Goal: Information Seeking & Learning: Learn about a topic

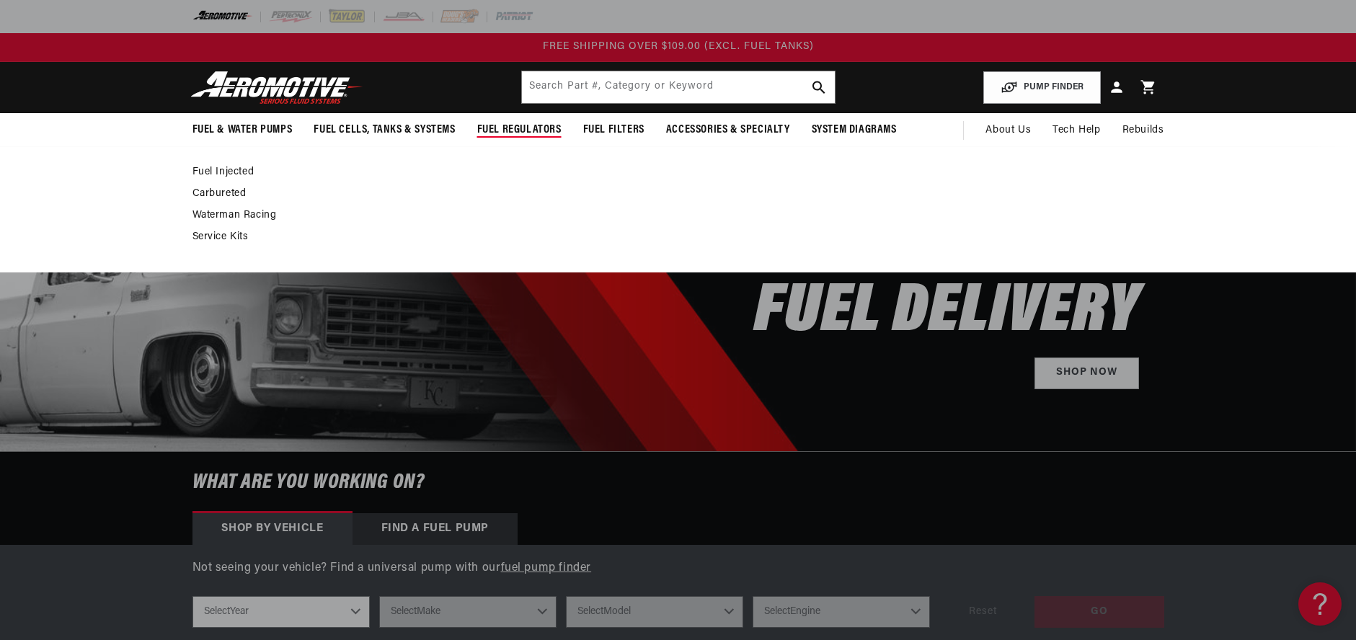
click at [220, 172] on link "Fuel Injected" at bounding box center [672, 172] width 958 height 13
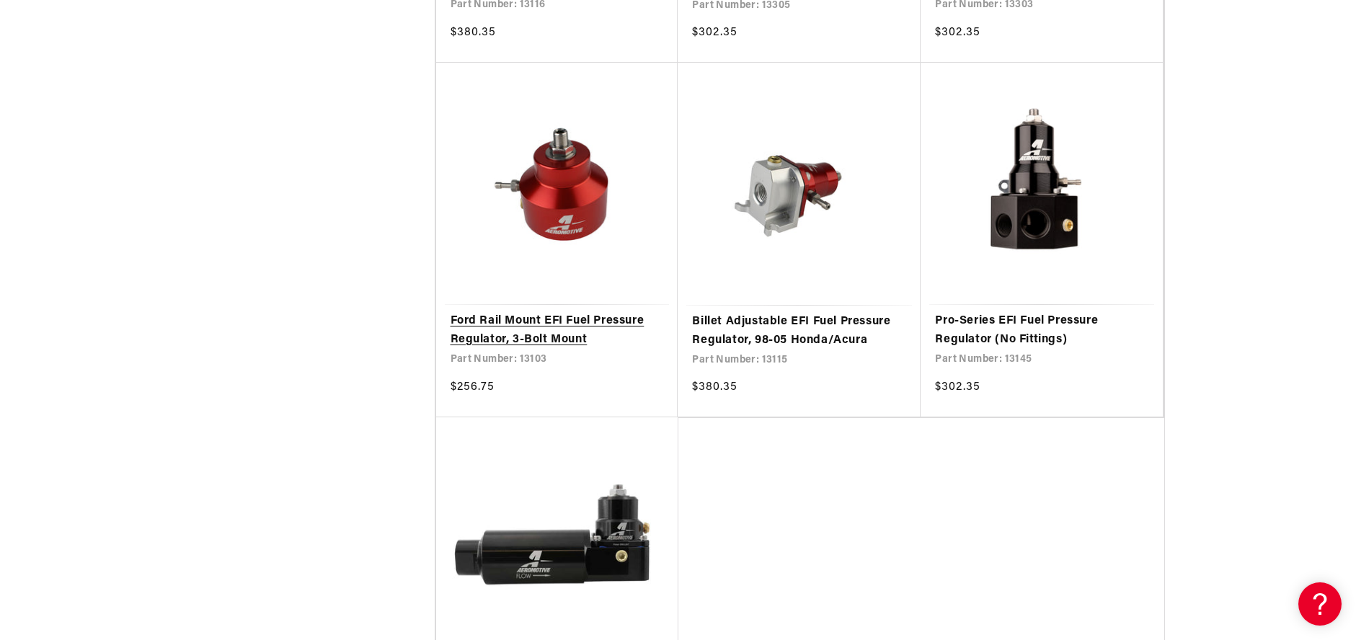
scroll to position [2885, 0]
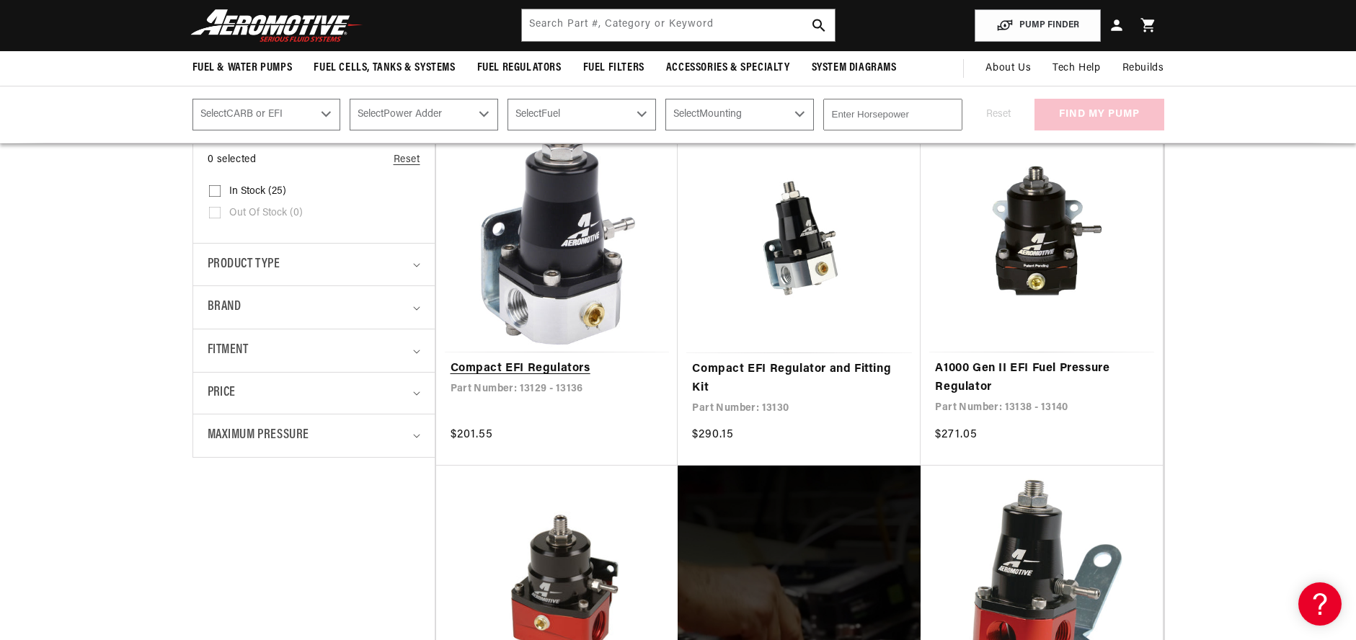
scroll to position [361, 0]
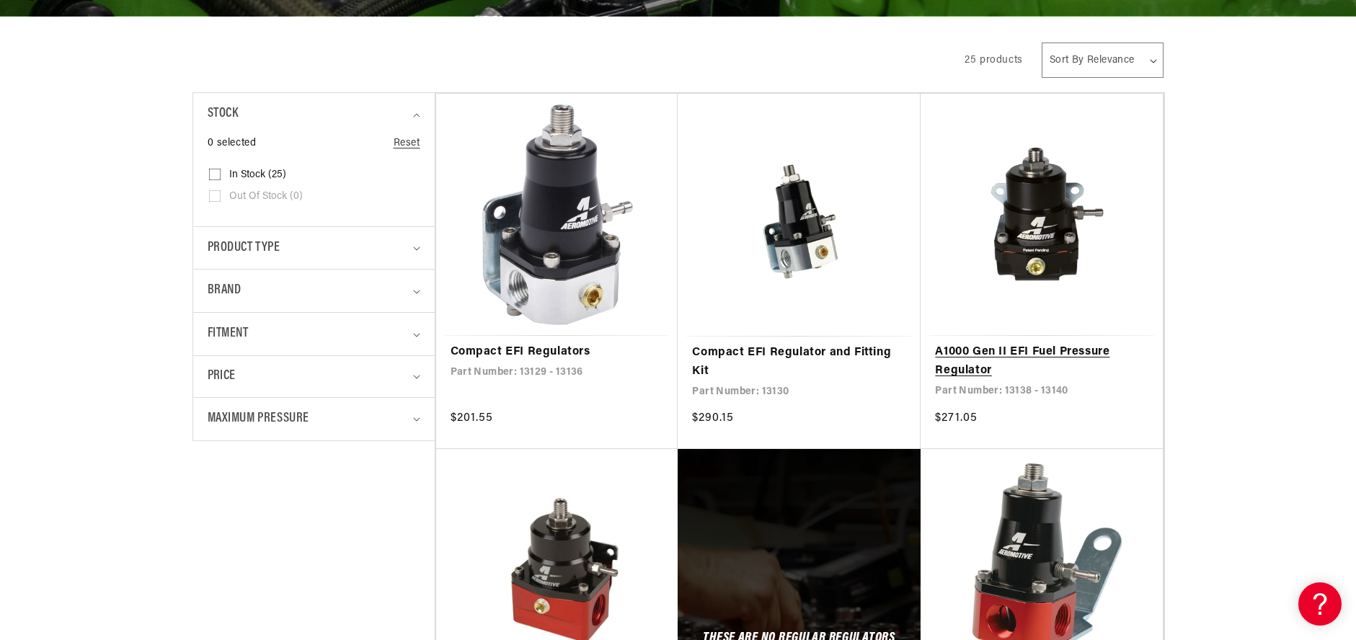
click at [1034, 343] on link "A1000 Gen II EFI Fuel Pressure Regulator" at bounding box center [1041, 361] width 213 height 37
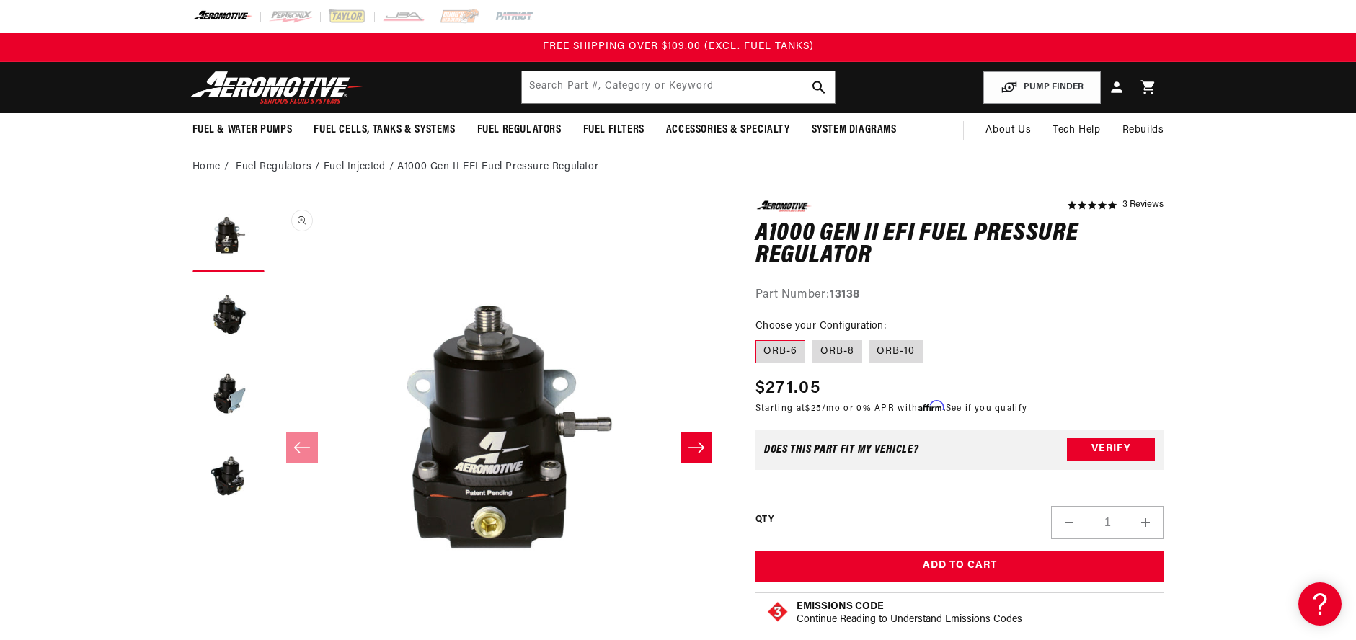
scroll to position [1, 0]
click at [226, 305] on button "Load image 2 in gallery view" at bounding box center [229, 316] width 72 height 72
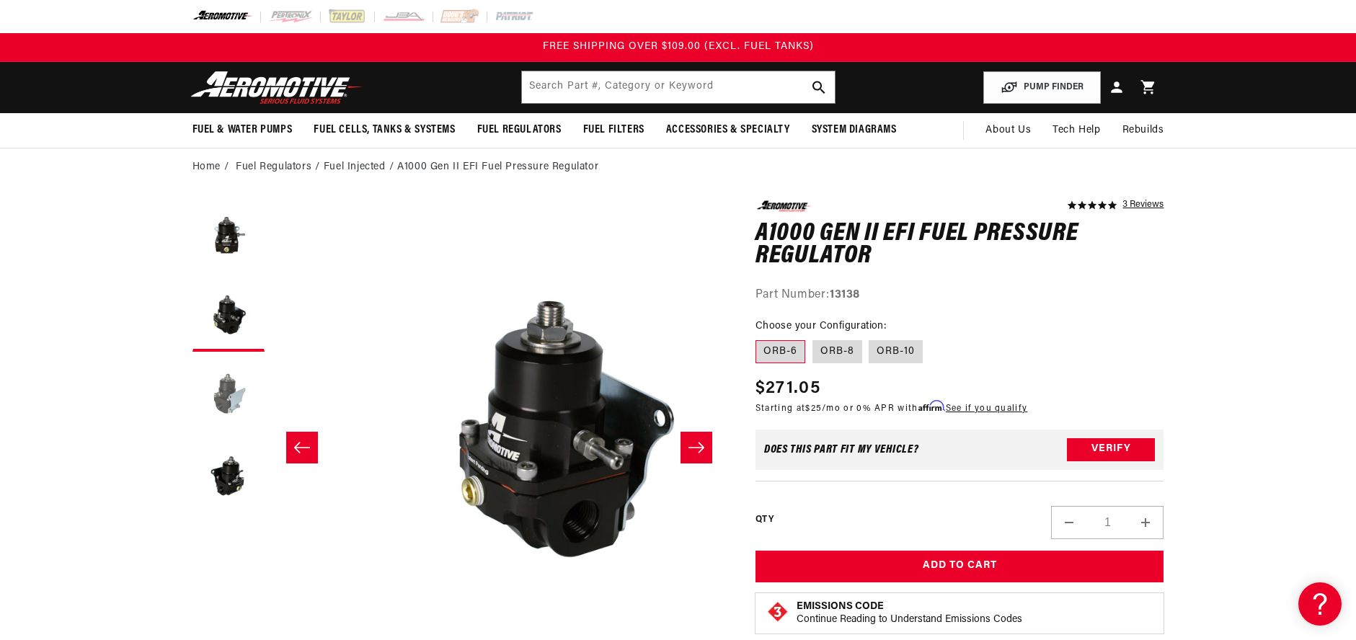
scroll to position [1, 455]
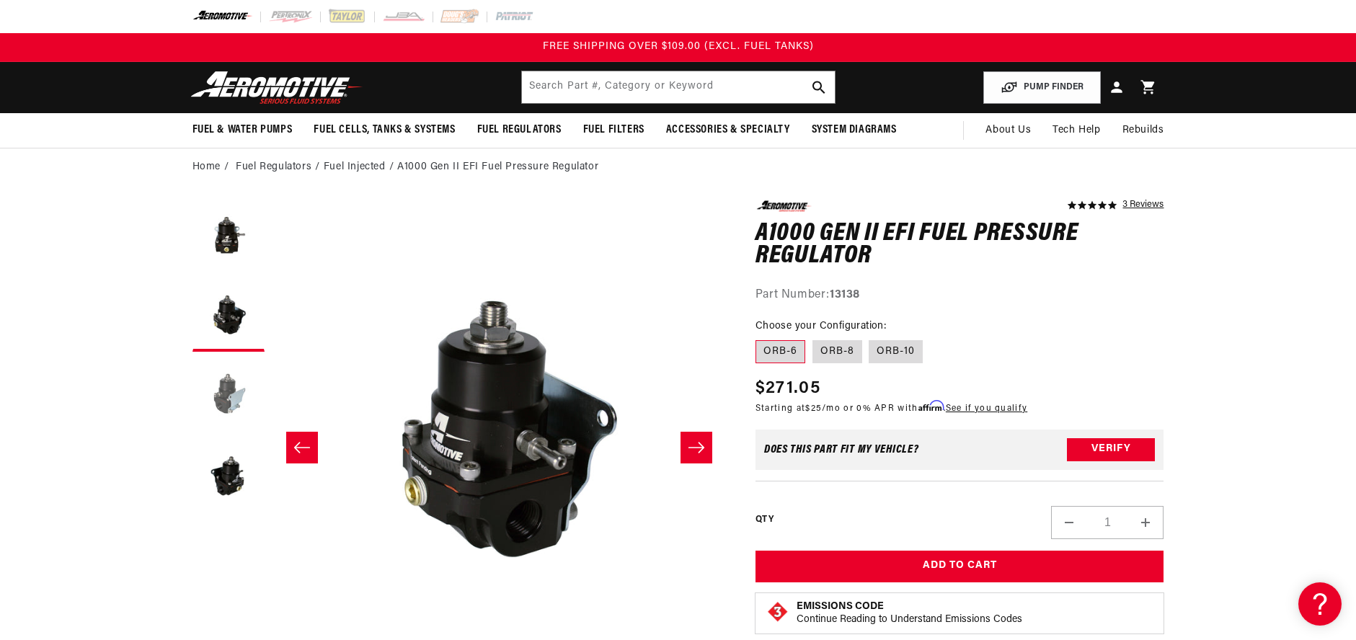
click at [232, 393] on button "Load image 3 in gallery view" at bounding box center [229, 395] width 72 height 72
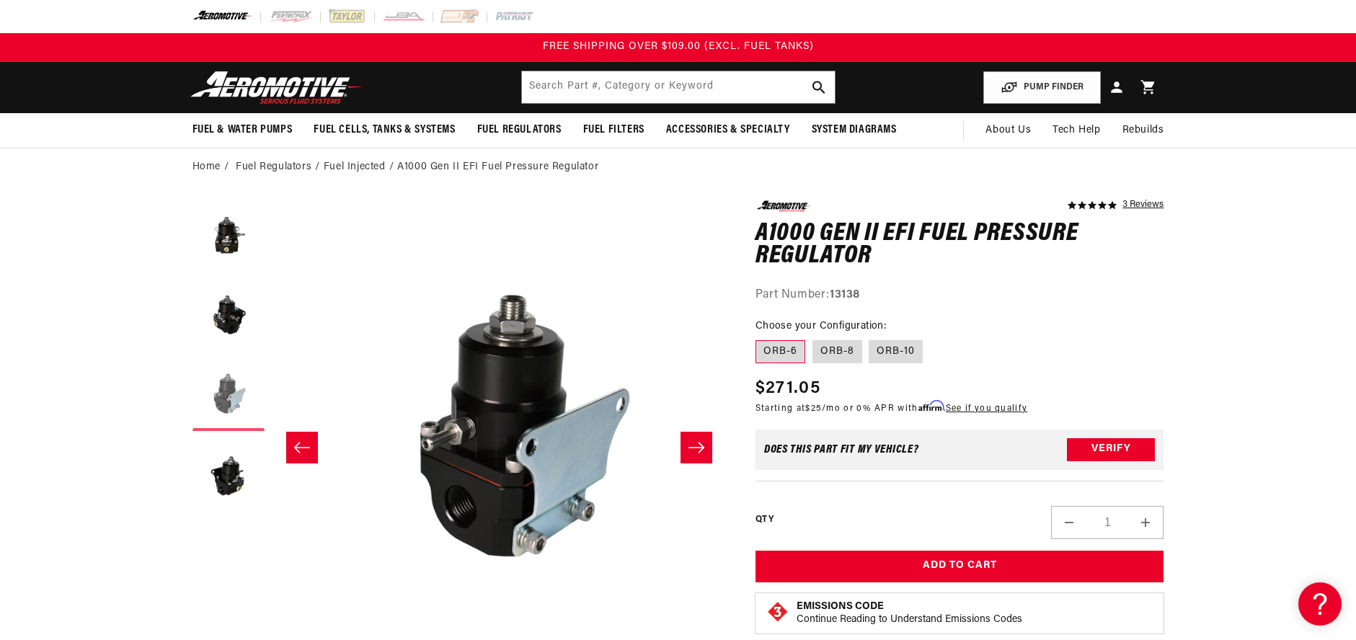
scroll to position [1, 911]
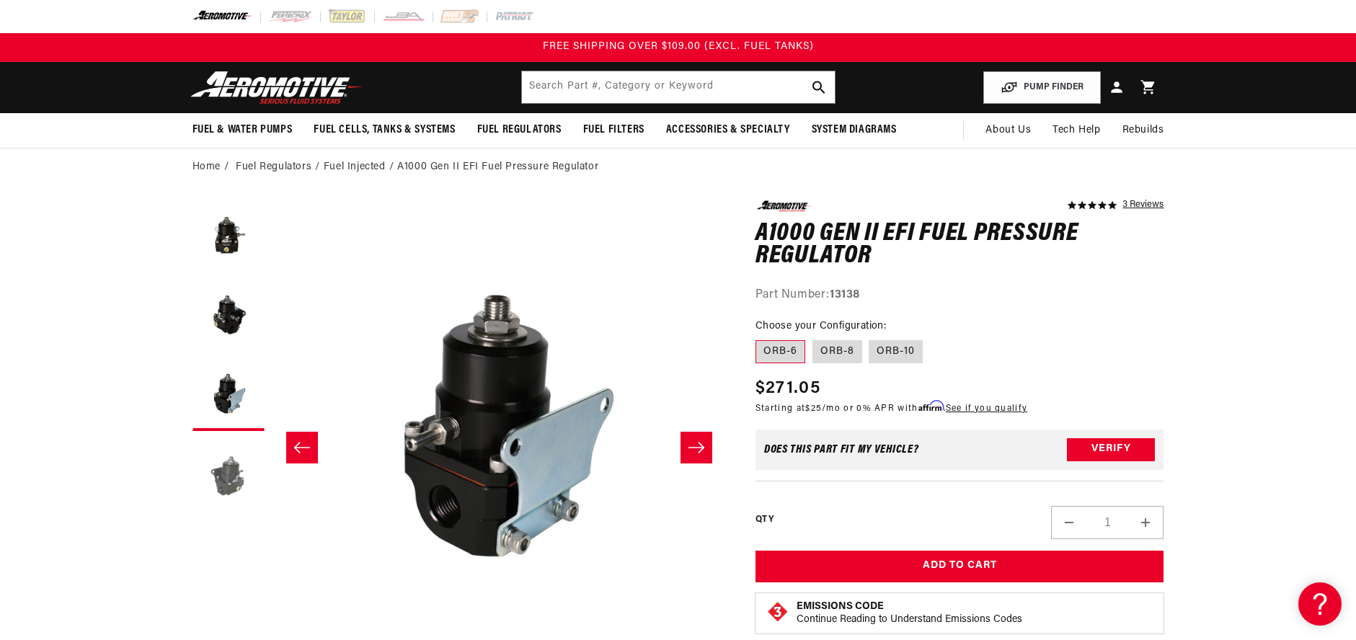
click at [235, 465] on button "Load image 4 in gallery view" at bounding box center [229, 474] width 72 height 72
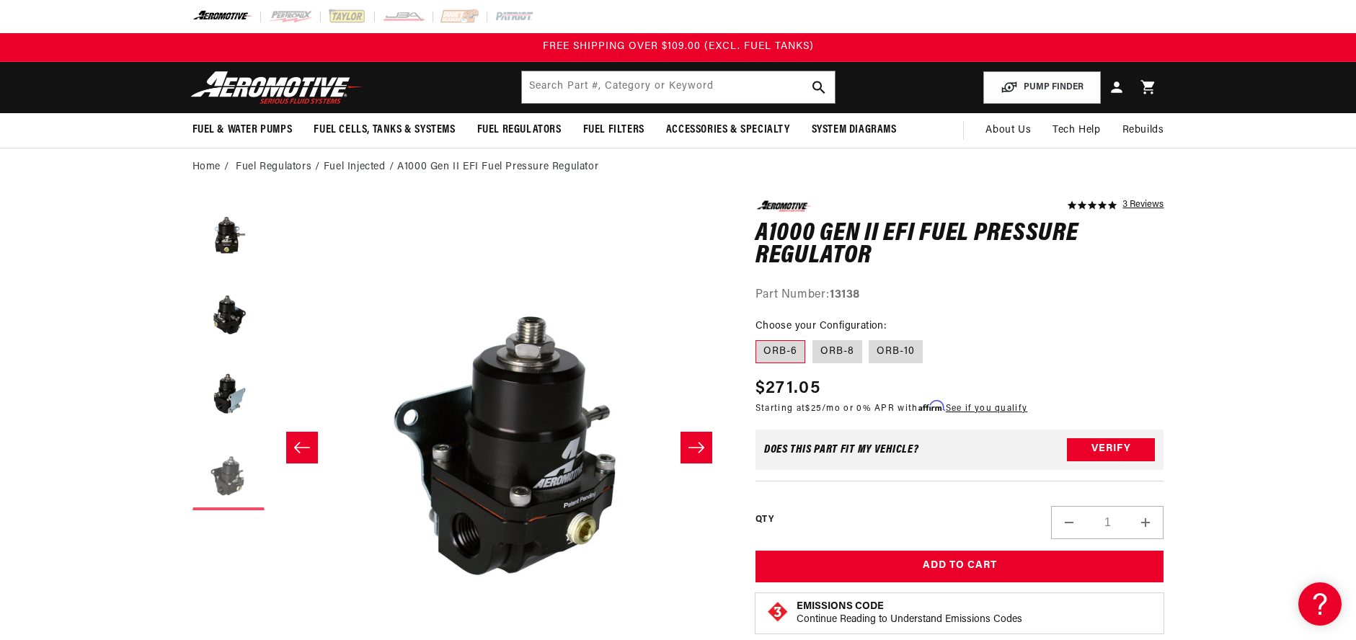
scroll to position [1, 1366]
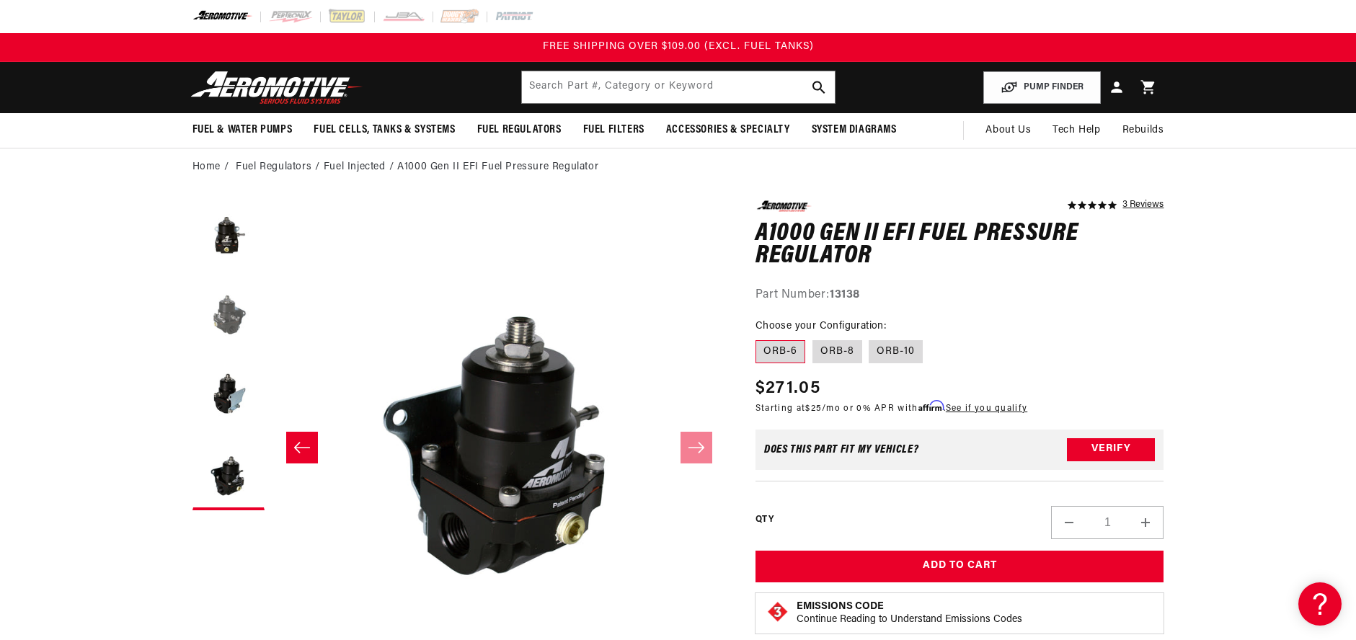
click at [229, 322] on button "Load image 2 in gallery view" at bounding box center [229, 316] width 72 height 72
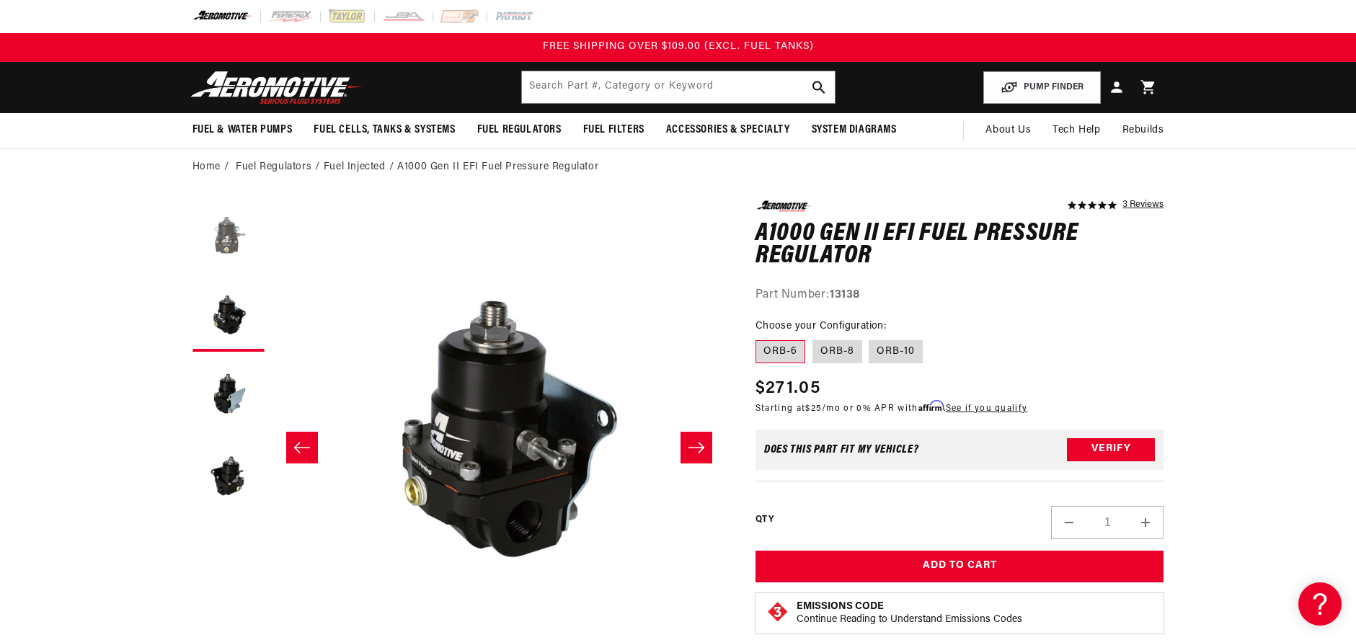
click at [227, 242] on button "Load image 1 in gallery view" at bounding box center [229, 236] width 72 height 72
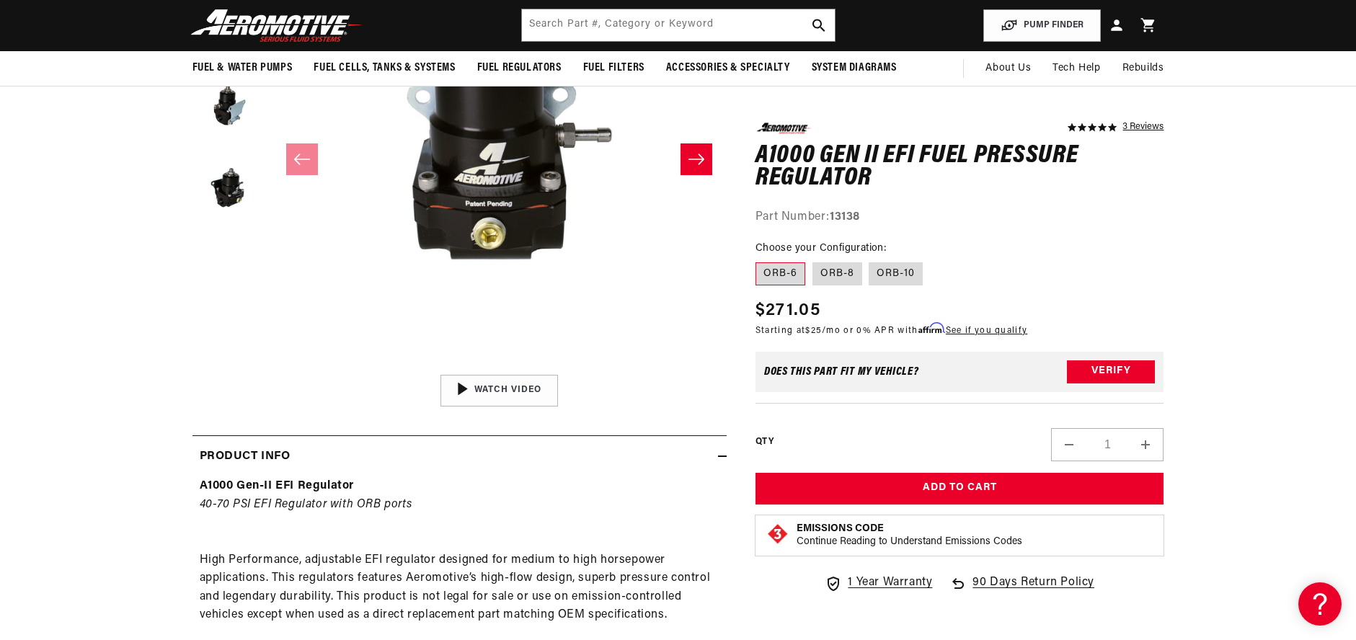
scroll to position [216, 0]
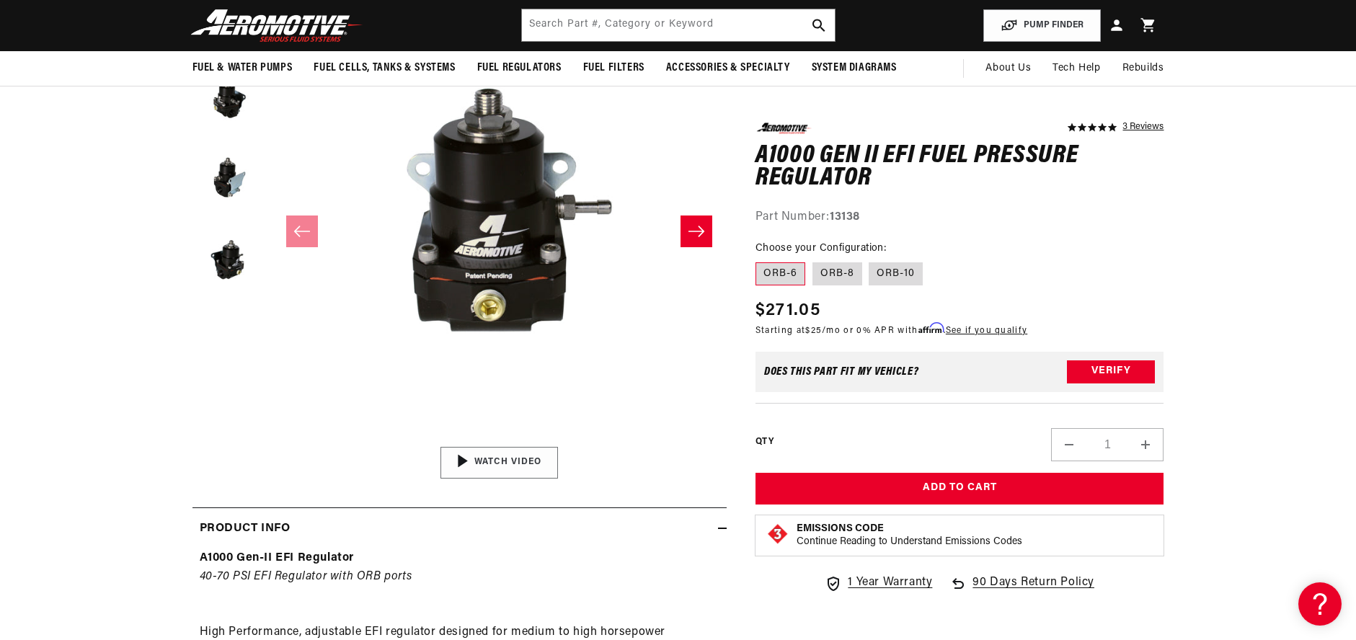
click at [501, 469] on img "Gallery Viewer" at bounding box center [499, 463] width 219 height 123
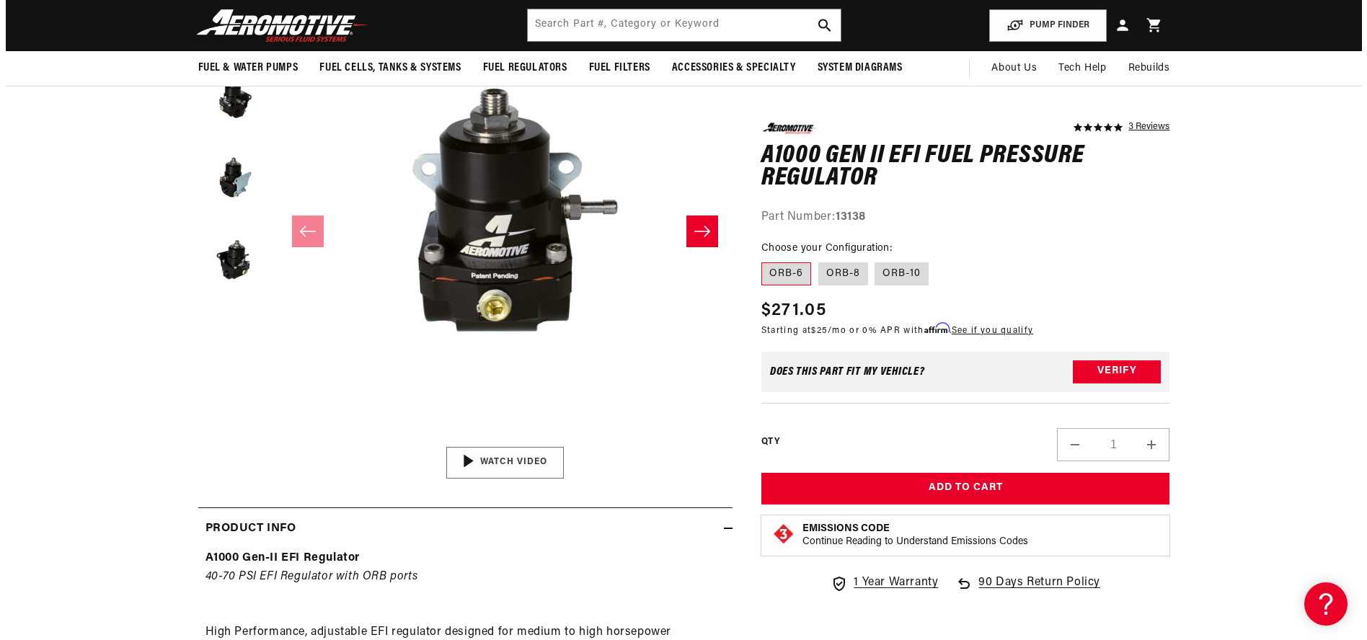
scroll to position [0, 0]
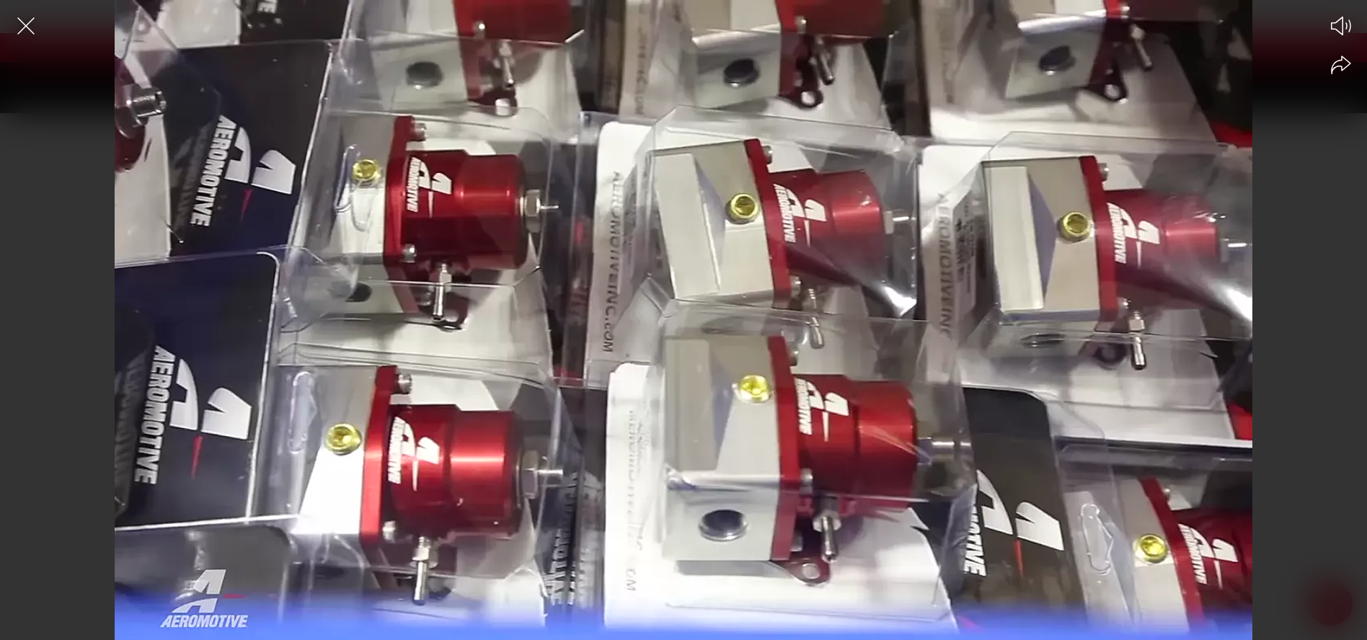
click at [454, 250] on div at bounding box center [683, 345] width 1367 height 590
click at [19, 32] on icon "Close the video player" at bounding box center [25, 25] width 17 height 17
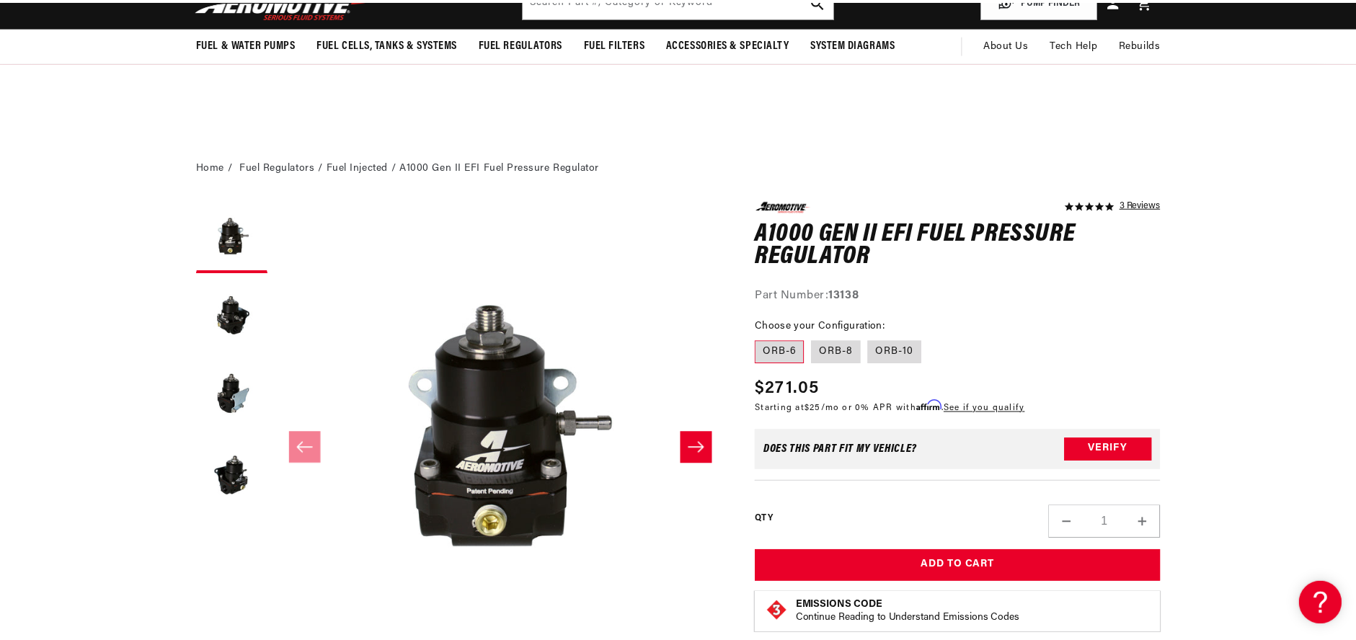
scroll to position [216, 0]
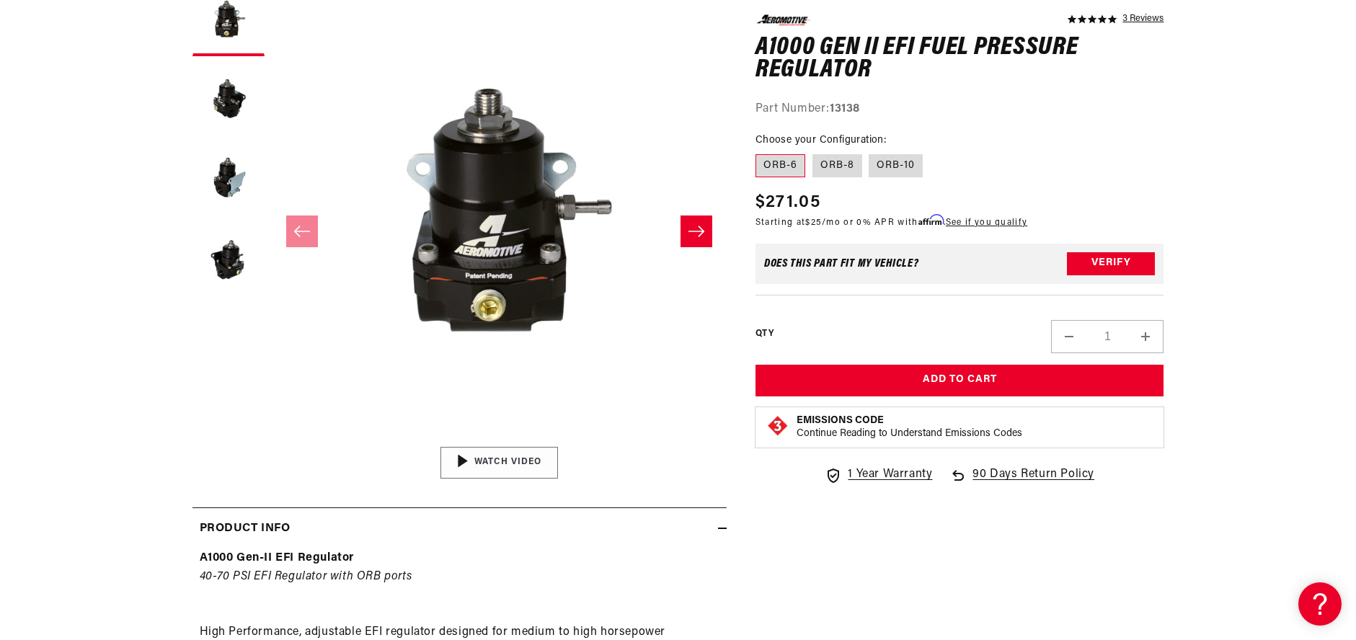
click at [467, 462] on img "Gallery Viewer" at bounding box center [499, 463] width 219 height 123
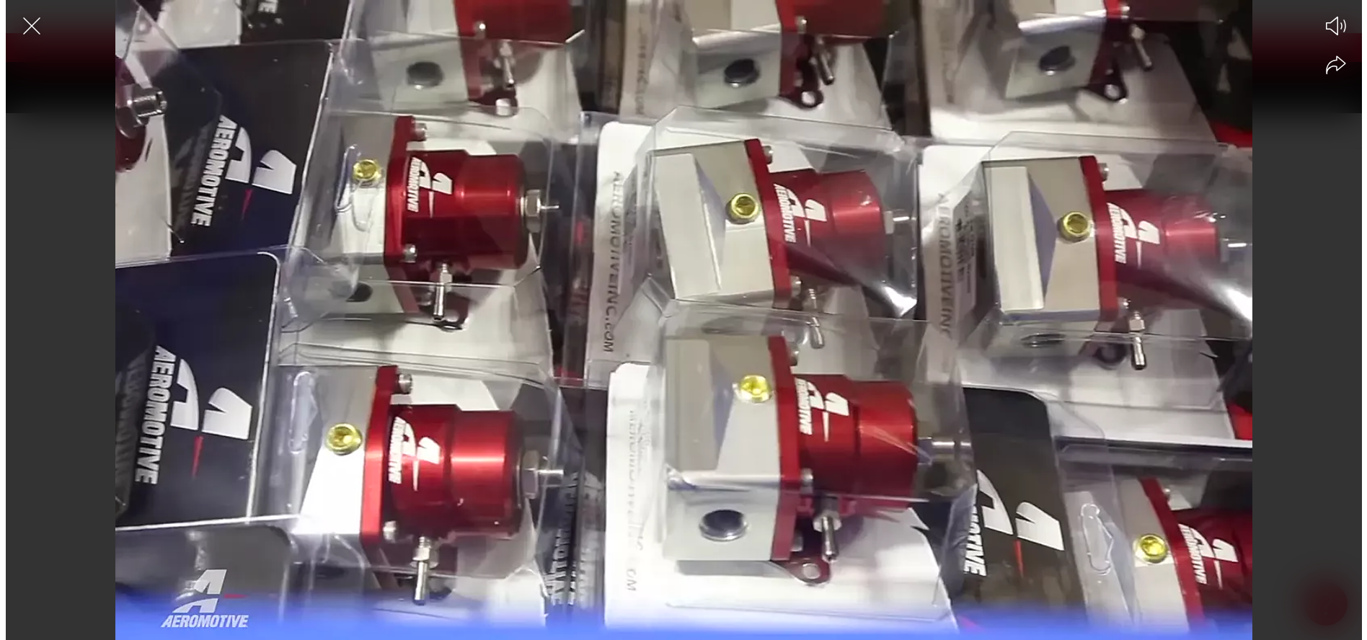
scroll to position [0, 0]
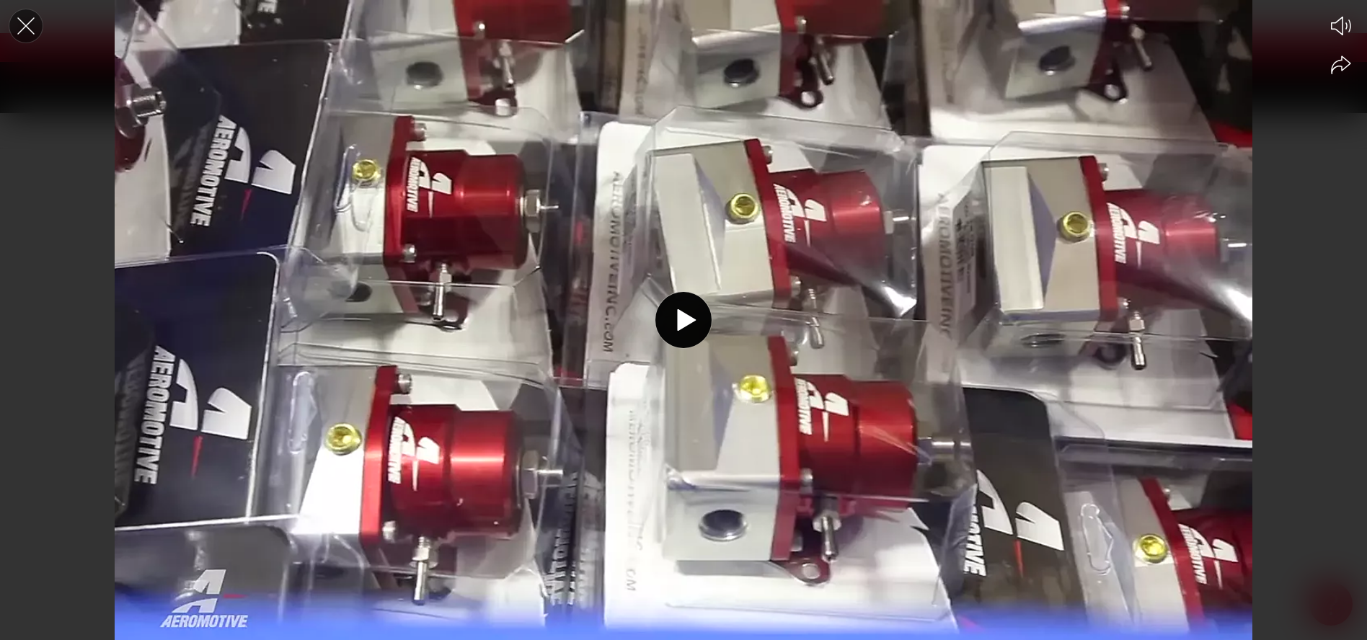
click at [27, 28] on icon "Close the video player" at bounding box center [26, 26] width 32 height 32
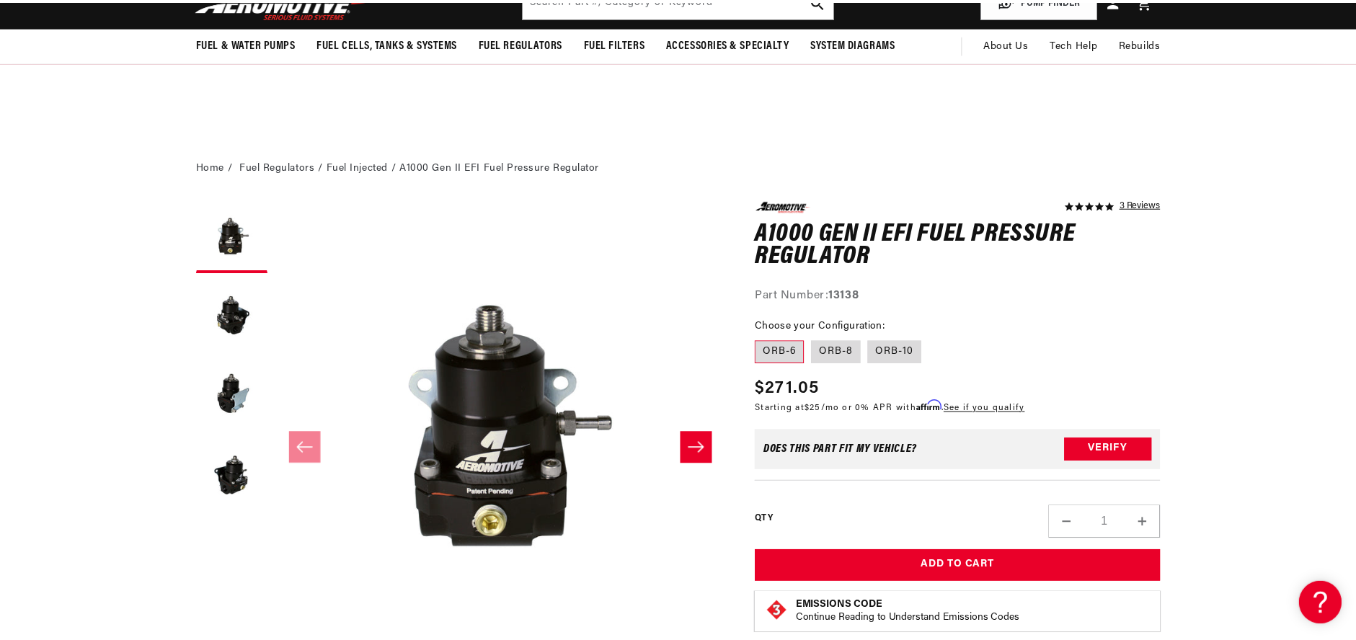
scroll to position [216, 0]
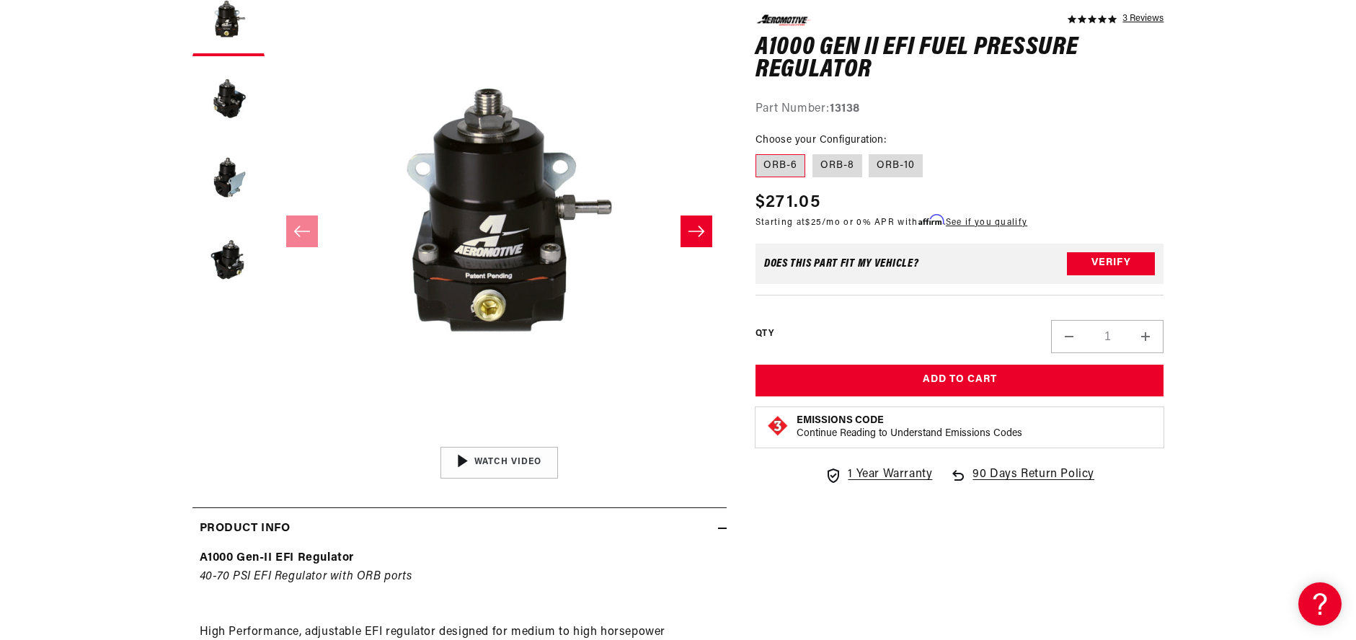
click at [701, 229] on icon "Slide right" at bounding box center [697, 231] width 16 height 11
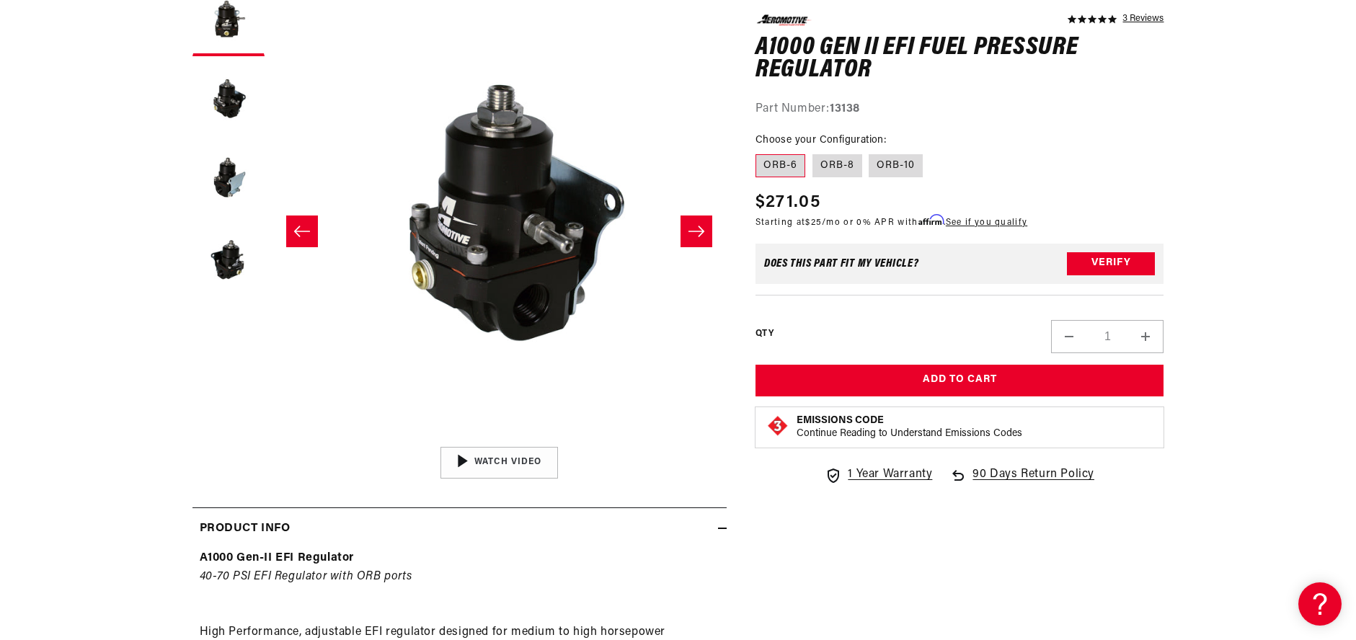
scroll to position [1, 455]
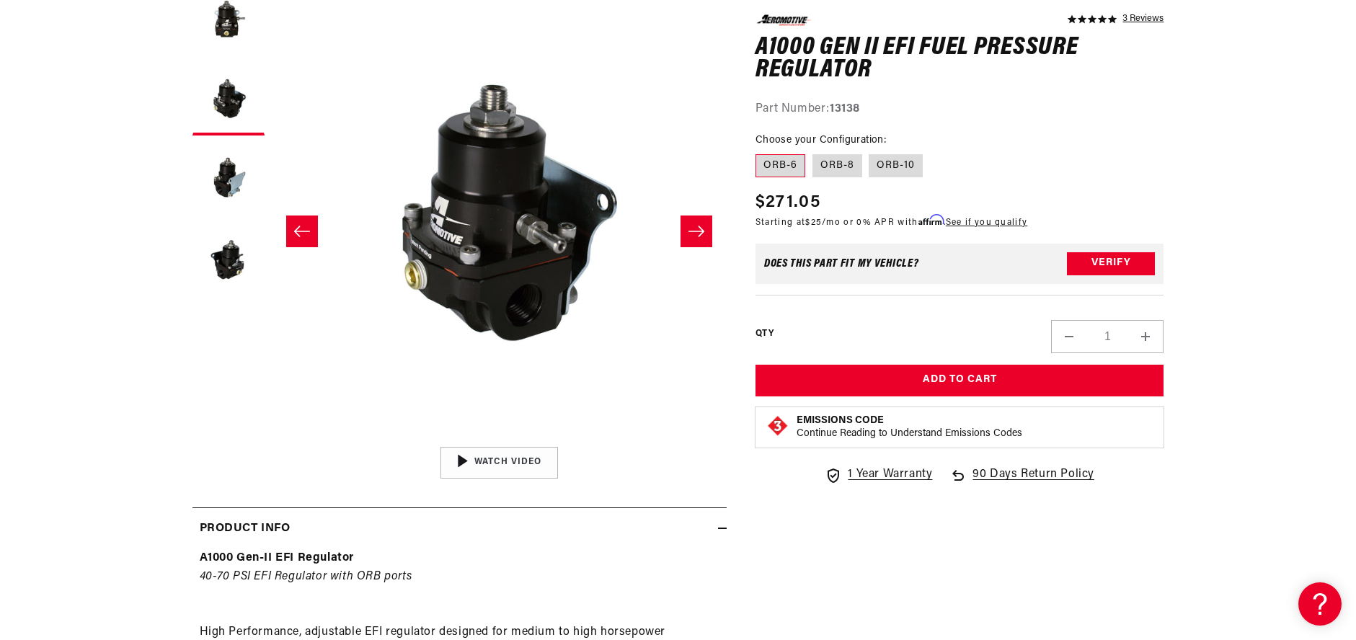
click at [306, 243] on button "Slide left" at bounding box center [302, 232] width 32 height 32
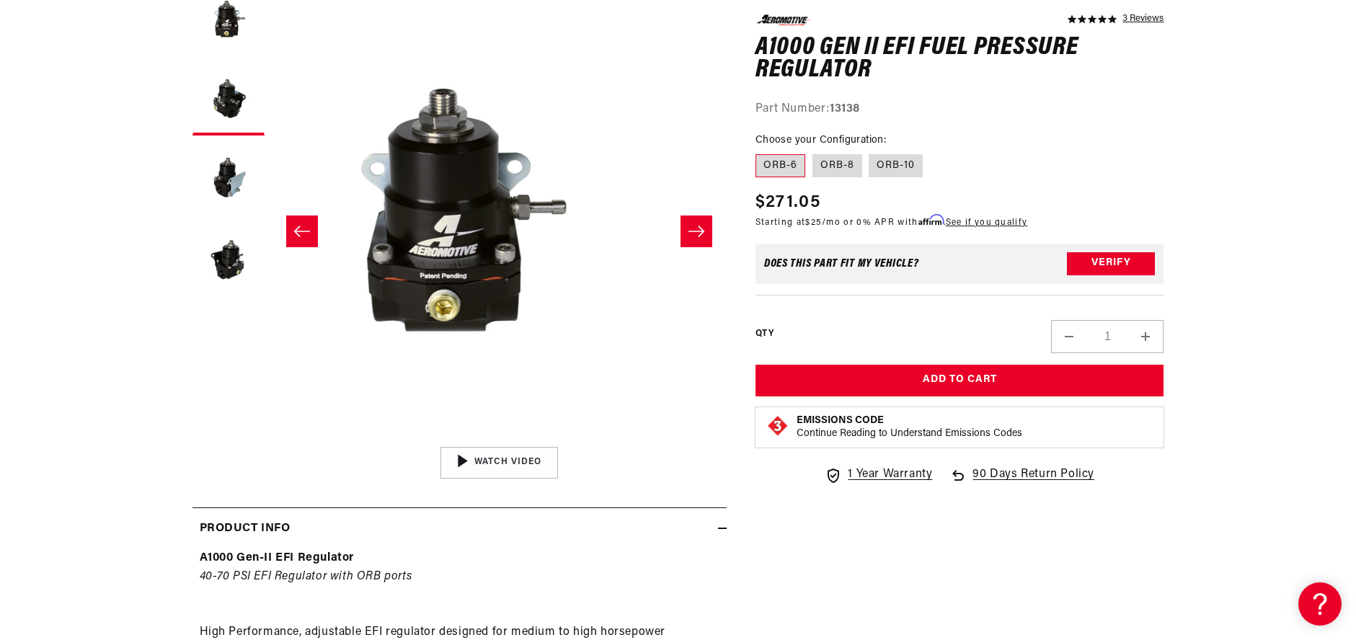
scroll to position [1, 0]
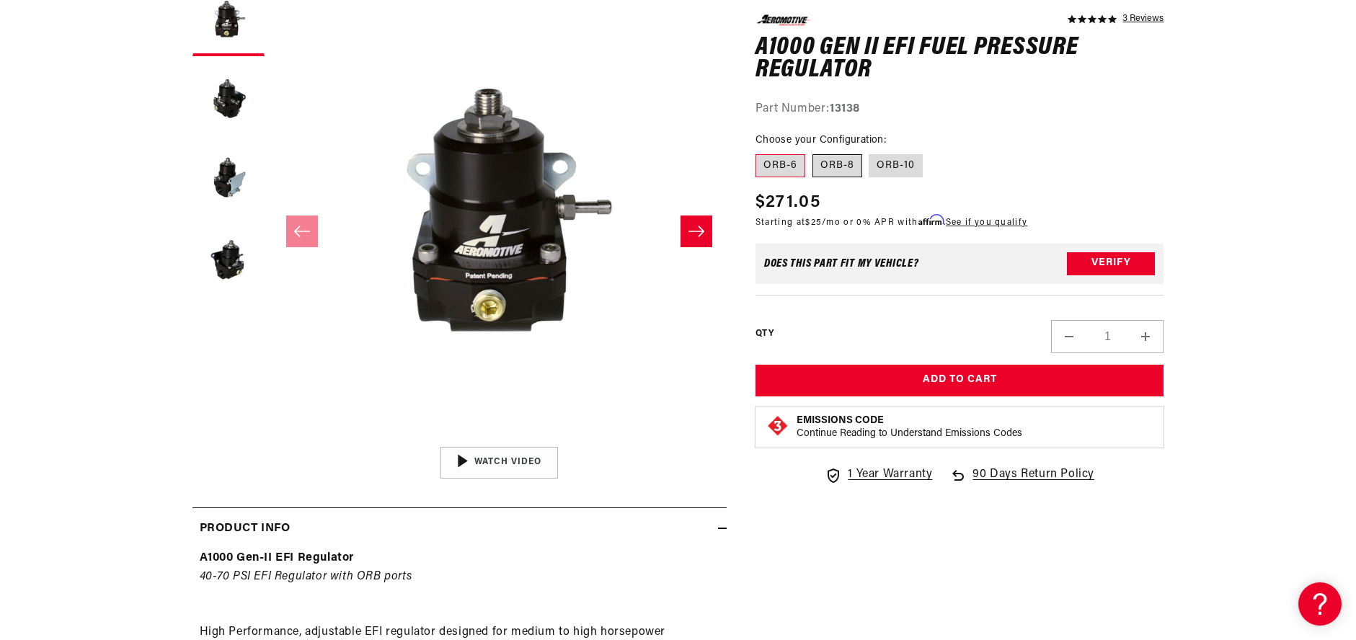
click at [837, 167] on label "ORB-8" at bounding box center [838, 165] width 50 height 23
click at [813, 152] on input "ORB-8" at bounding box center [813, 151] width 1 height 1
radio input "true"
click at [879, 169] on label "ORB-10" at bounding box center [896, 165] width 54 height 23
click at [870, 152] on input "ORB-10" at bounding box center [870, 151] width 1 height 1
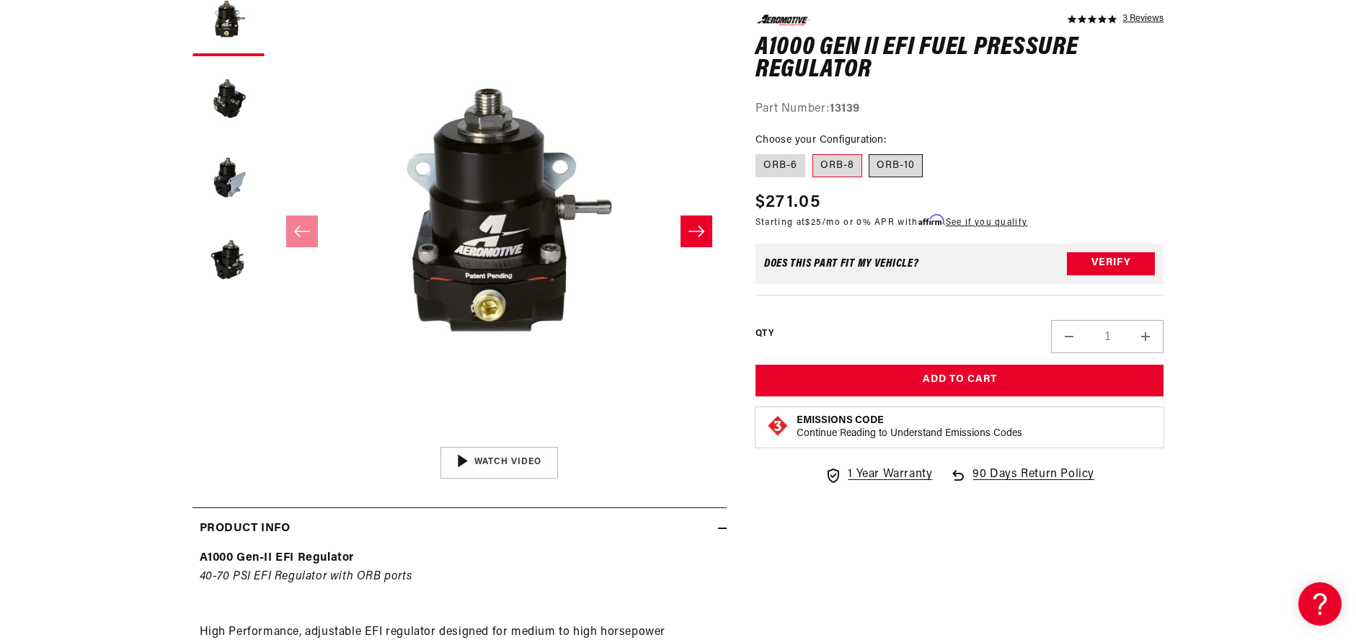
radio input "true"
click at [785, 166] on label "ORB-6" at bounding box center [781, 165] width 50 height 23
click at [760, 152] on input "ORB-6" at bounding box center [759, 151] width 1 height 1
radio input "true"
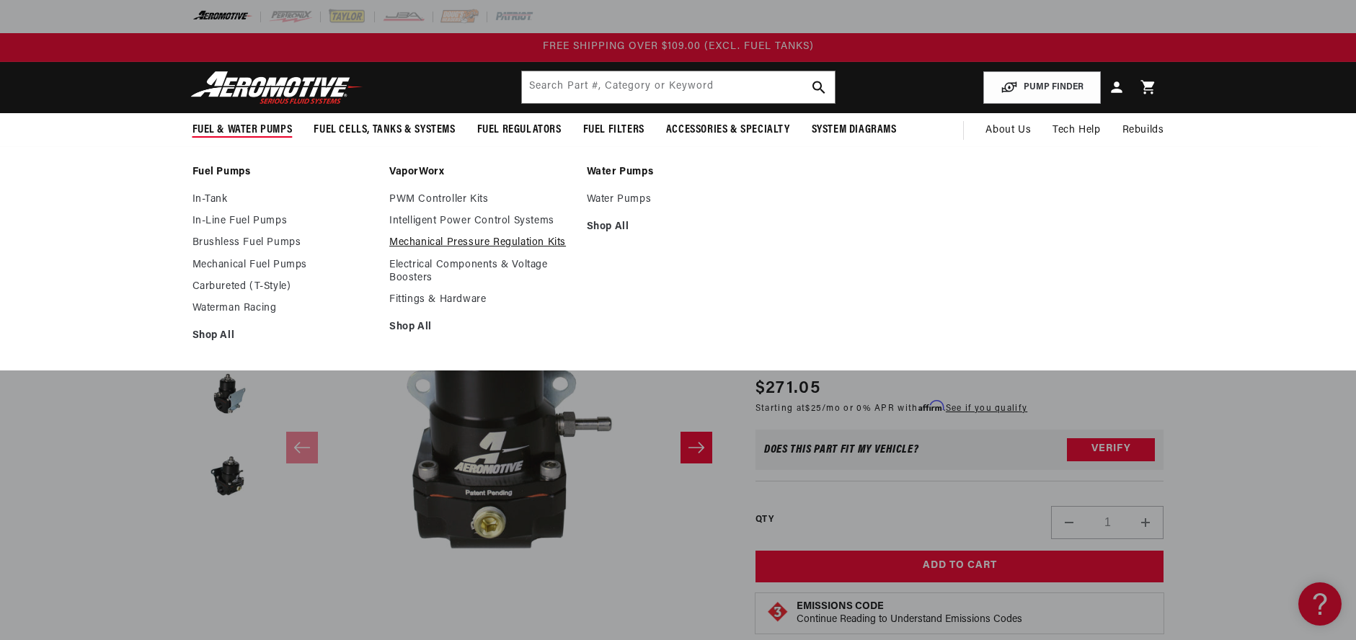
click at [498, 242] on link "Mechanical Pressure Regulation Kits" at bounding box center [480, 243] width 183 height 13
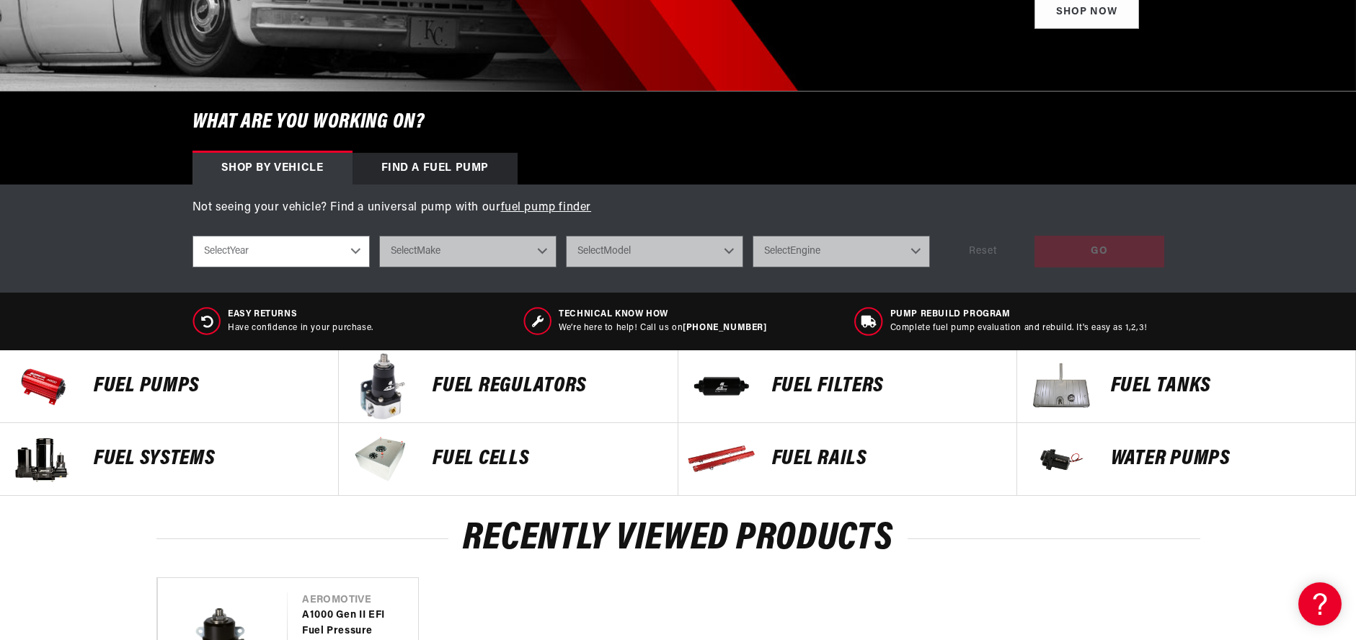
click at [453, 377] on p "FUEL REGULATORS" at bounding box center [548, 387] width 230 height 22
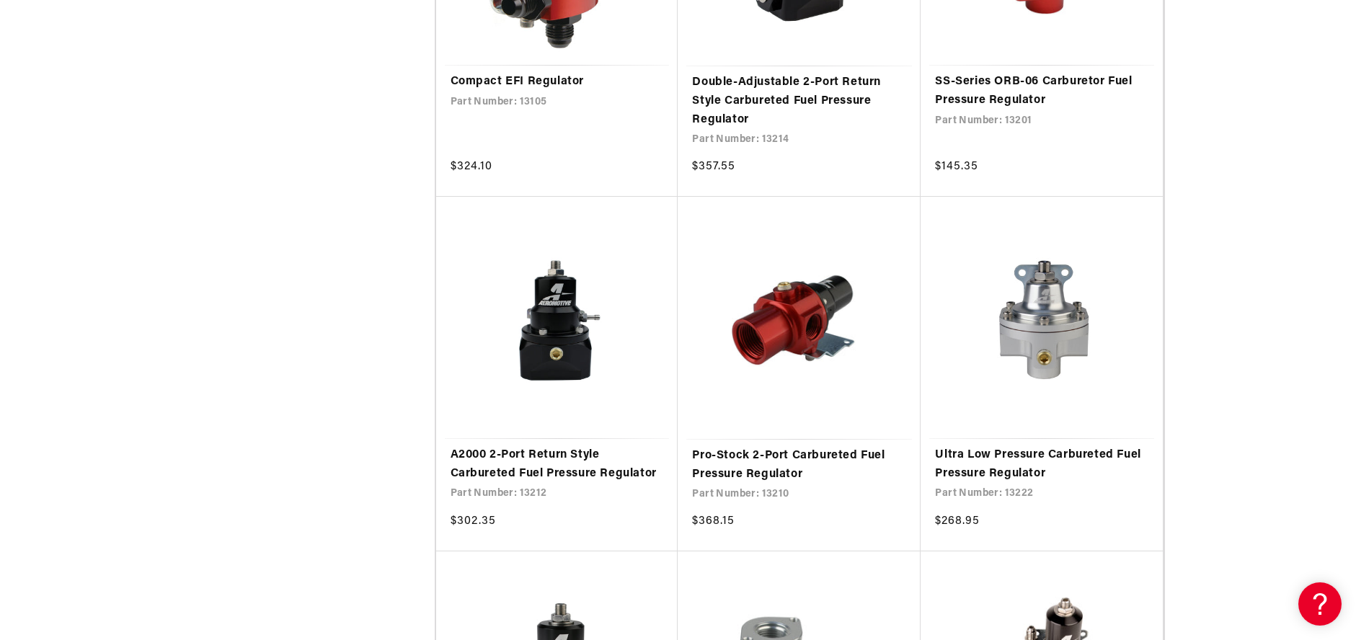
scroll to position [2380, 0]
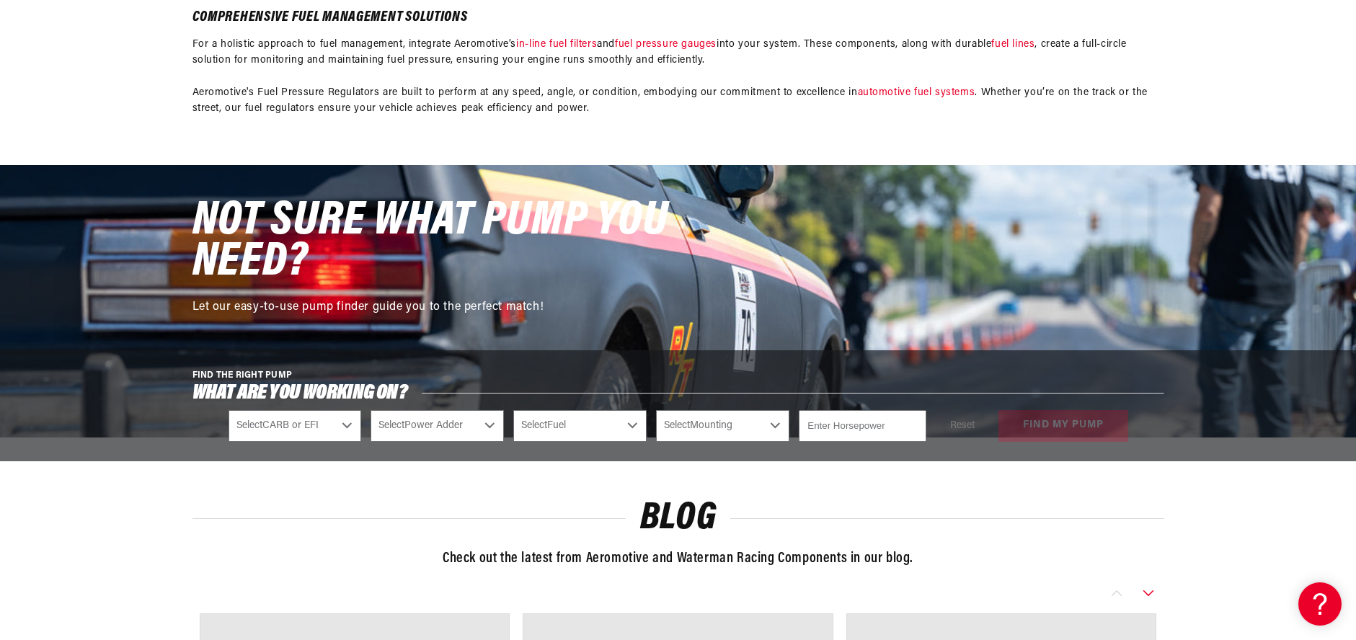
scroll to position [6490, 0]
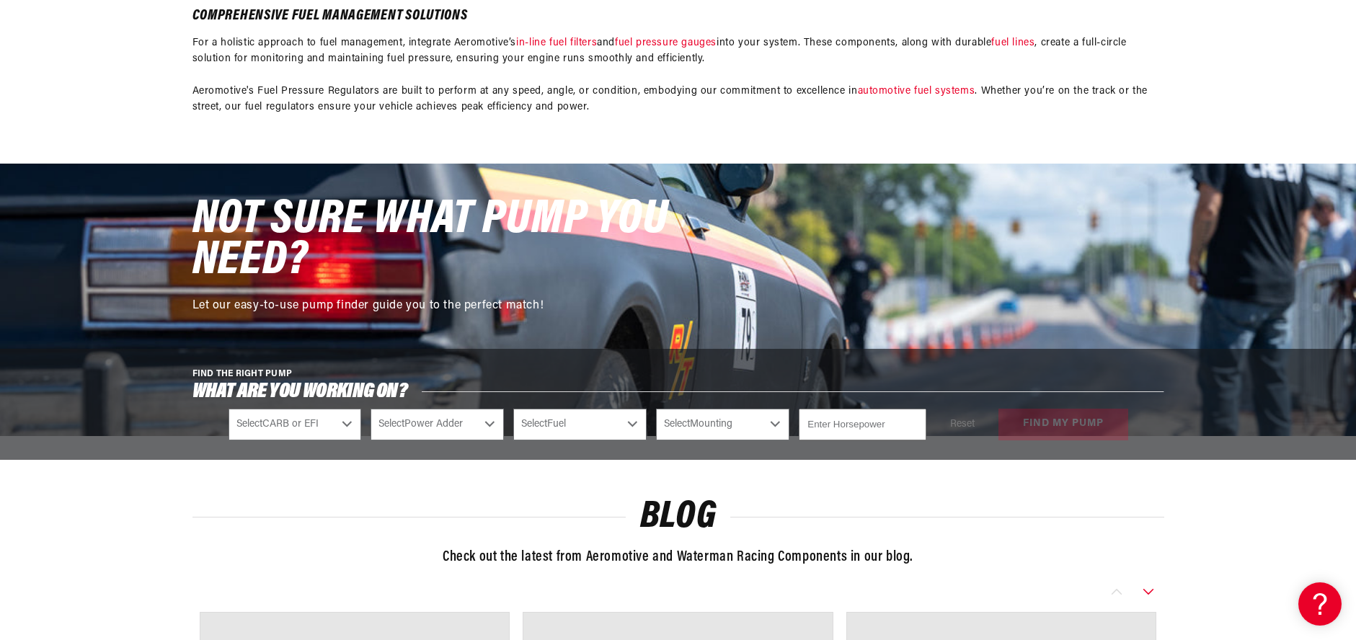
click at [309, 426] on select "Select CARB or EFI Carbureted Fuel Injected" at bounding box center [295, 425] width 133 height 32
select select "Fuel-Injected"
click at [229, 409] on select "Select CARB or EFI Carbureted Fuel Injected" at bounding box center [295, 425] width 133 height 32
select select "Fuel-Injected"
click at [420, 422] on select "Select Power Adder No - Naturally Aspirated Yes - Forced Induction" at bounding box center [437, 425] width 133 height 32
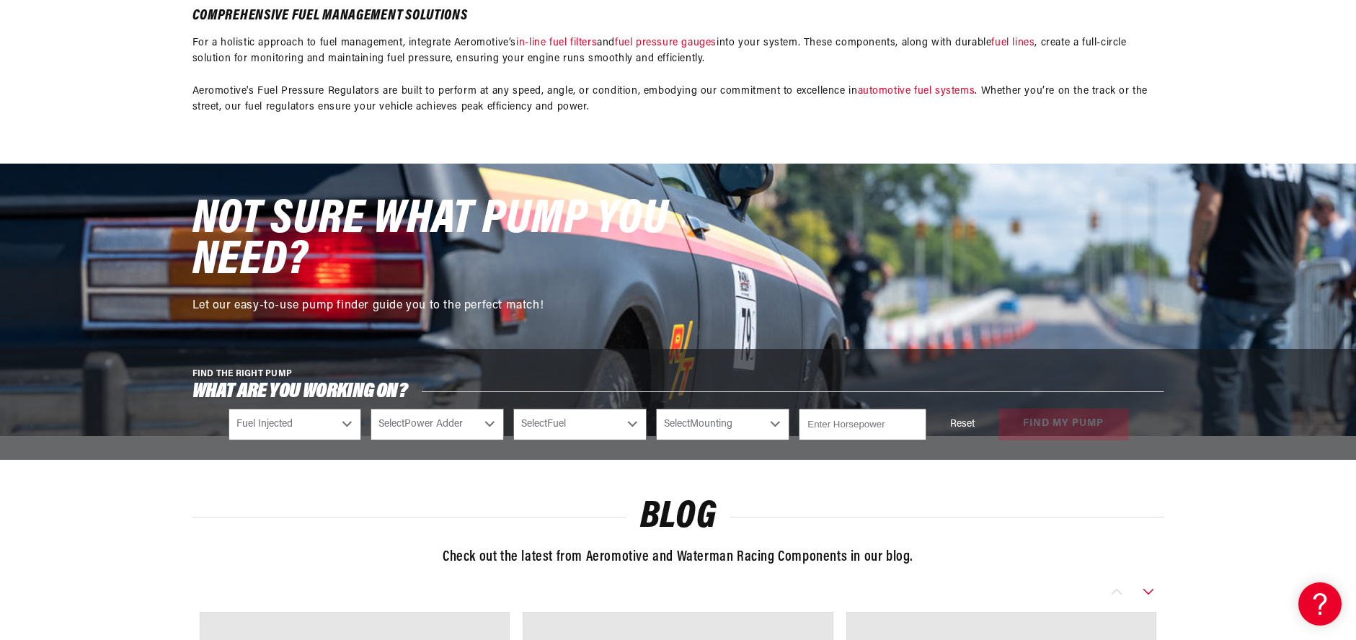
select select "No-Naturally-Aspirated"
click at [371, 409] on select "Select Power Adder No - Naturally Aspirated Yes - Forced Induction" at bounding box center [437, 425] width 133 height 32
select select "No-Naturally-Aspirated"
click at [548, 428] on select "Select Fuel E85 Gas" at bounding box center [579, 425] width 133 height 32
select select "Gas"
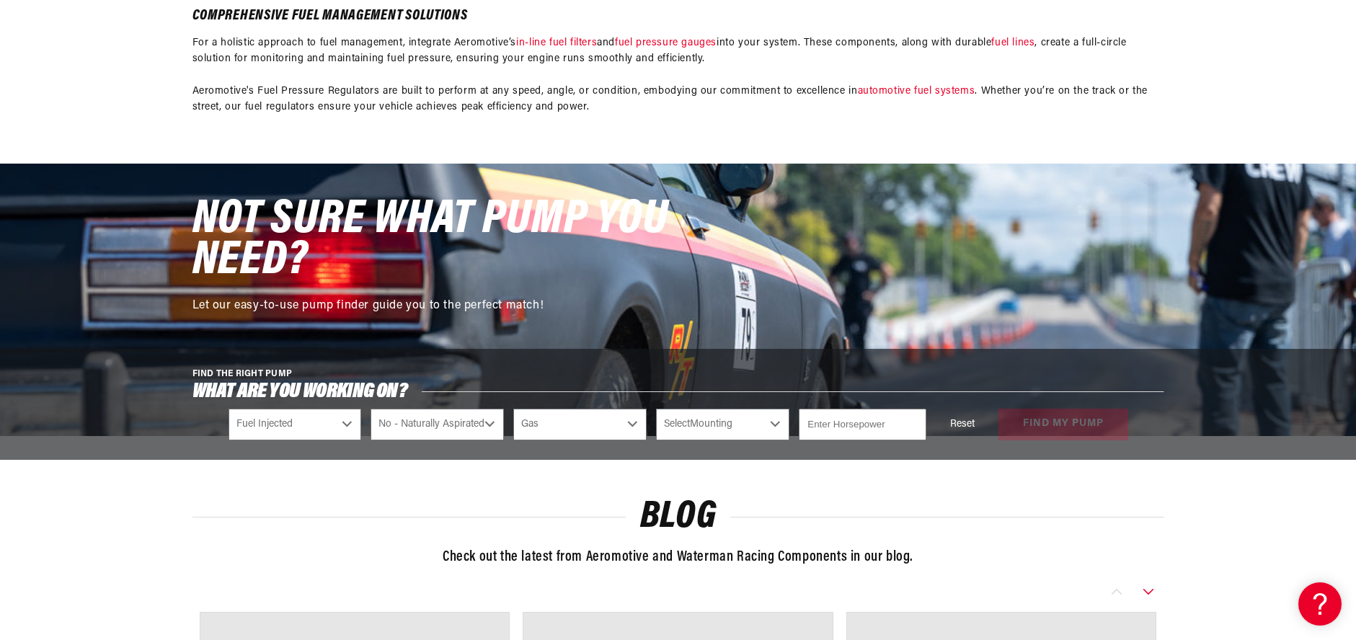
click at [513, 409] on select "Select Fuel E85 Gas" at bounding box center [579, 425] width 133 height 32
select select "Gas"
click at [697, 423] on select "Select Mounting External In-Tank" at bounding box center [722, 425] width 133 height 32
select select "External"
click at [656, 409] on select "Select Mounting External In-Tank" at bounding box center [722, 425] width 133 height 32
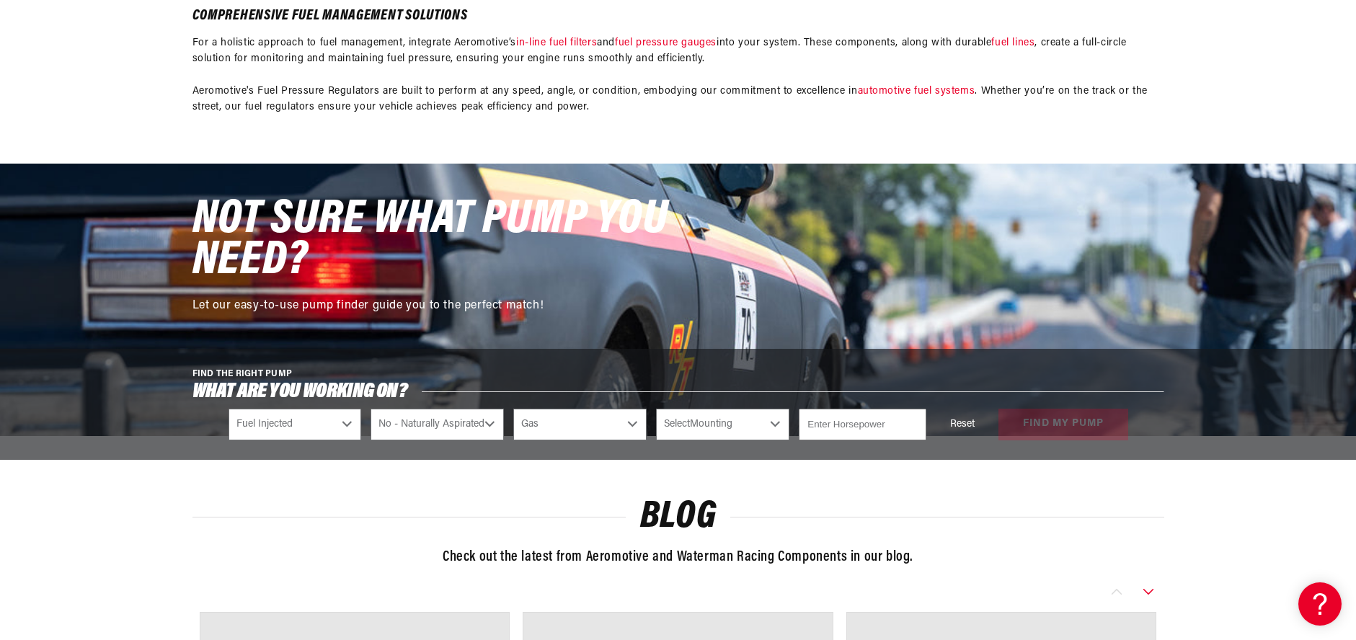
select select "External"
click at [818, 431] on input "number" at bounding box center [862, 425] width 127 height 32
click at [843, 430] on input "number" at bounding box center [862, 425] width 127 height 32
click at [916, 426] on input "-1" at bounding box center [862, 425] width 127 height 32
click at [911, 421] on input "0" at bounding box center [862, 425] width 127 height 32
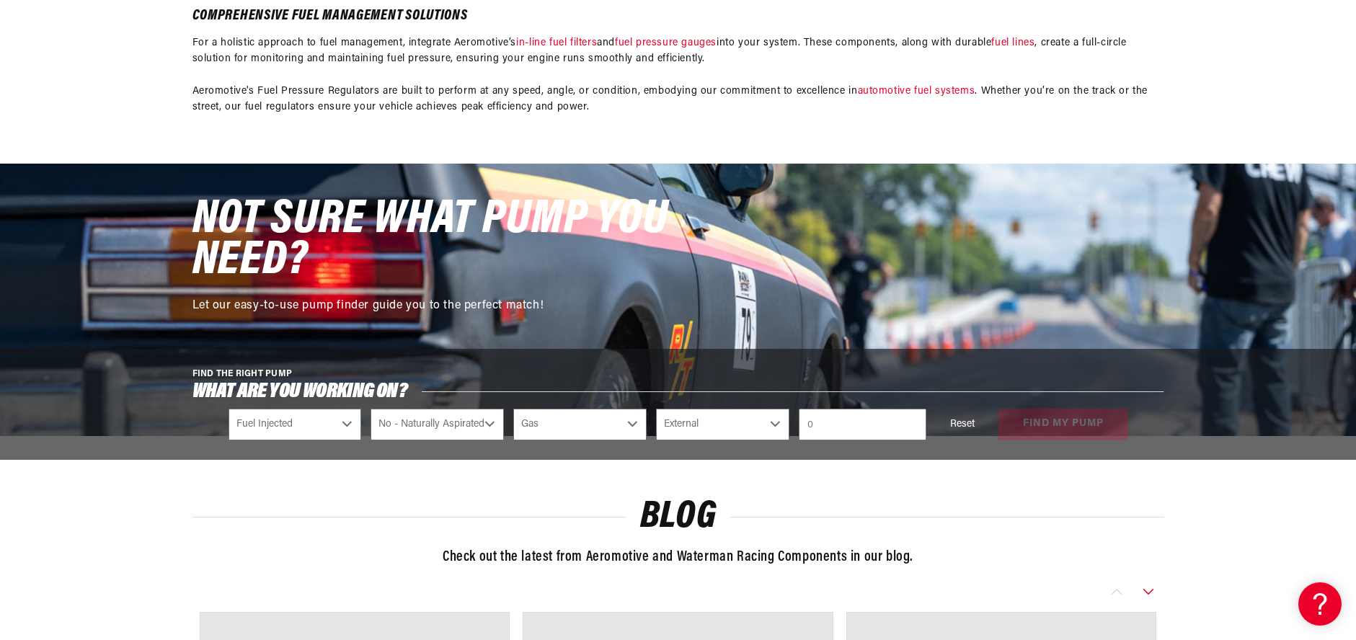
drag, startPoint x: 785, startPoint y: 426, endPoint x: 736, endPoint y: 428, distance: 49.8
click at [736, 428] on div "Select CARB or EFI Carbureted Fuel Injected Select Power Adder No - Naturally A…" at bounding box center [679, 425] width 972 height 32
click at [832, 431] on input "0" at bounding box center [862, 425] width 127 height 32
type input "0"
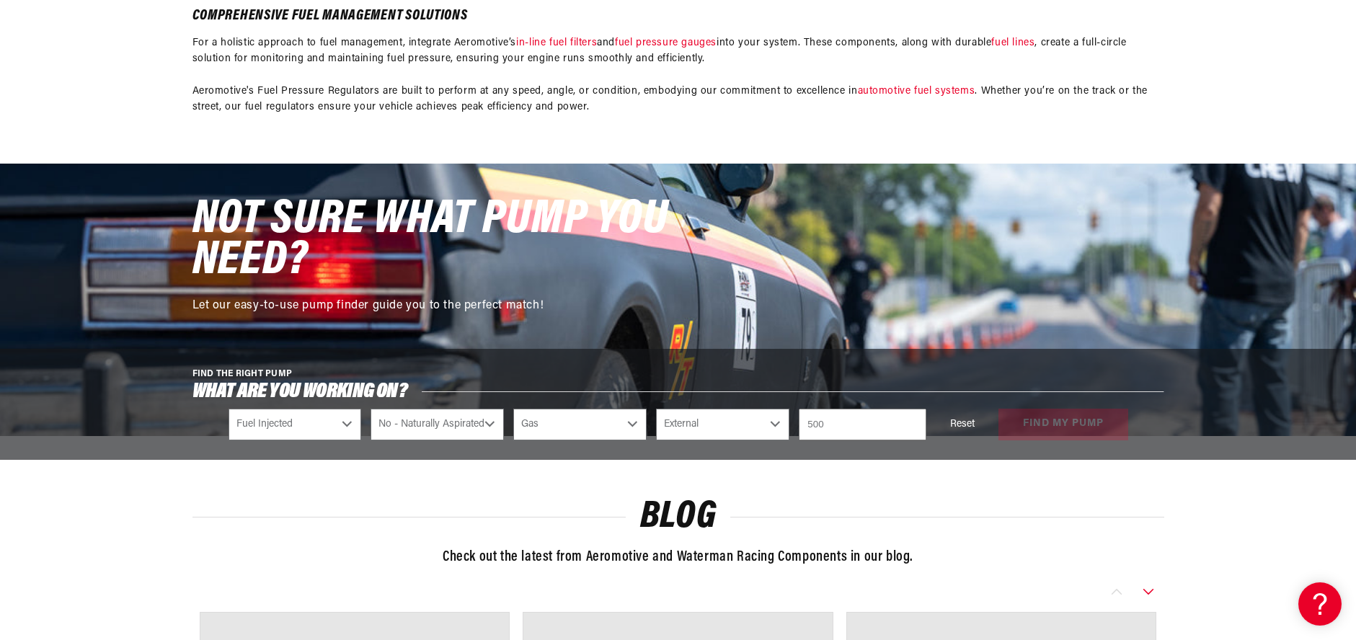
click at [1077, 419] on div "Reset find my pump" at bounding box center [1032, 425] width 193 height 32
click at [1029, 425] on button "find my pump" at bounding box center [1064, 425] width 130 height 32
click at [837, 418] on input "500" at bounding box center [862, 425] width 127 height 32
drag, startPoint x: 833, startPoint y: 424, endPoint x: 794, endPoint y: 424, distance: 38.9
click at [794, 424] on div "Select CARB or EFI Carbureted Fuel Injected Select Power Adder No - Naturally A…" at bounding box center [679, 425] width 972 height 32
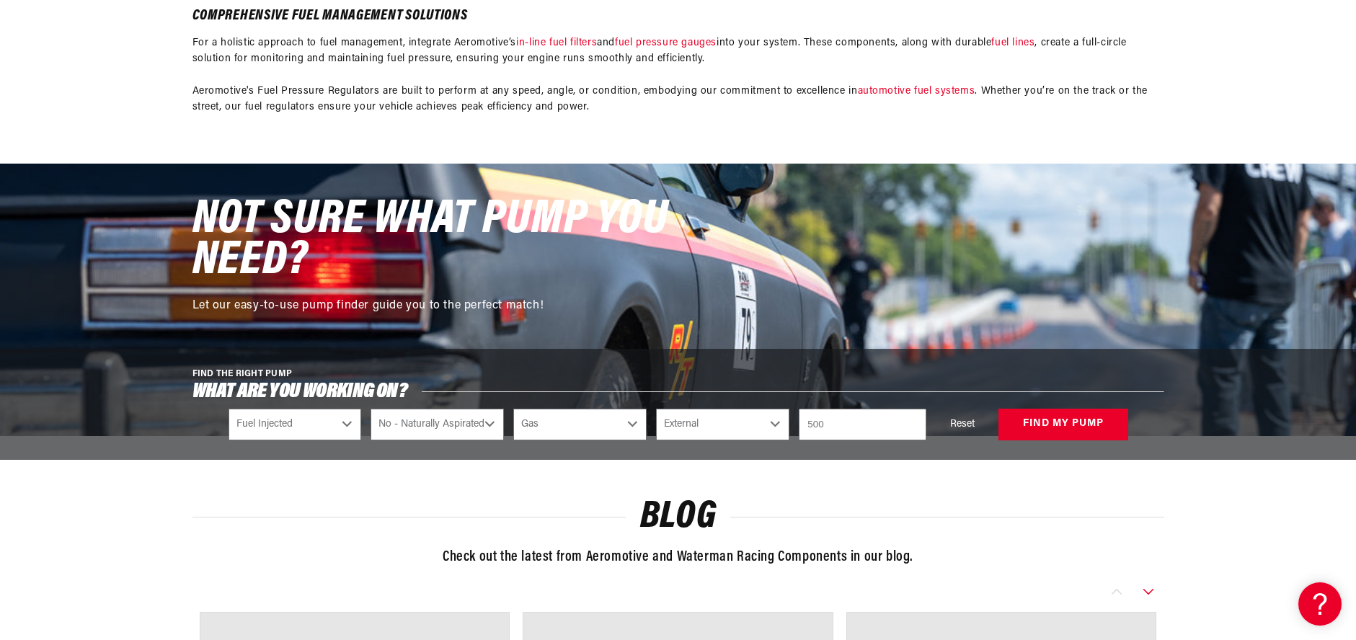
click at [818, 424] on input "500" at bounding box center [862, 425] width 127 height 32
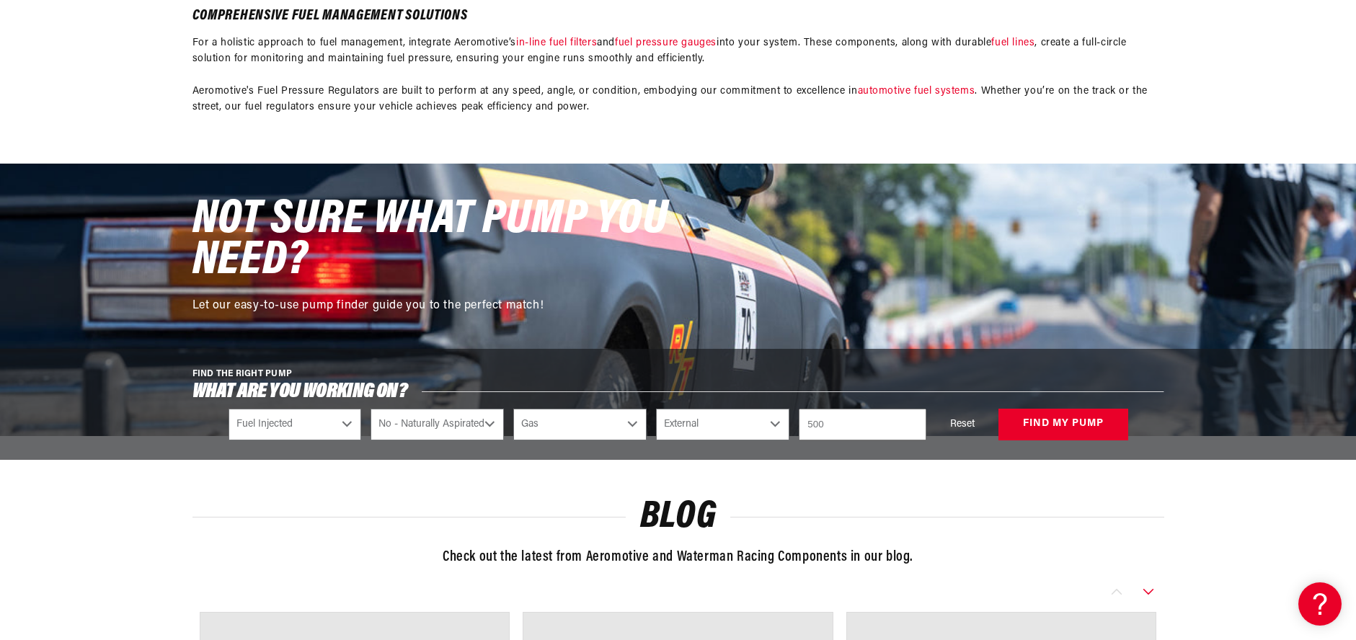
click at [831, 423] on input "500" at bounding box center [862, 425] width 127 height 32
type input "5"
type input "450"
click at [1017, 429] on button "find my pump" at bounding box center [1064, 425] width 130 height 32
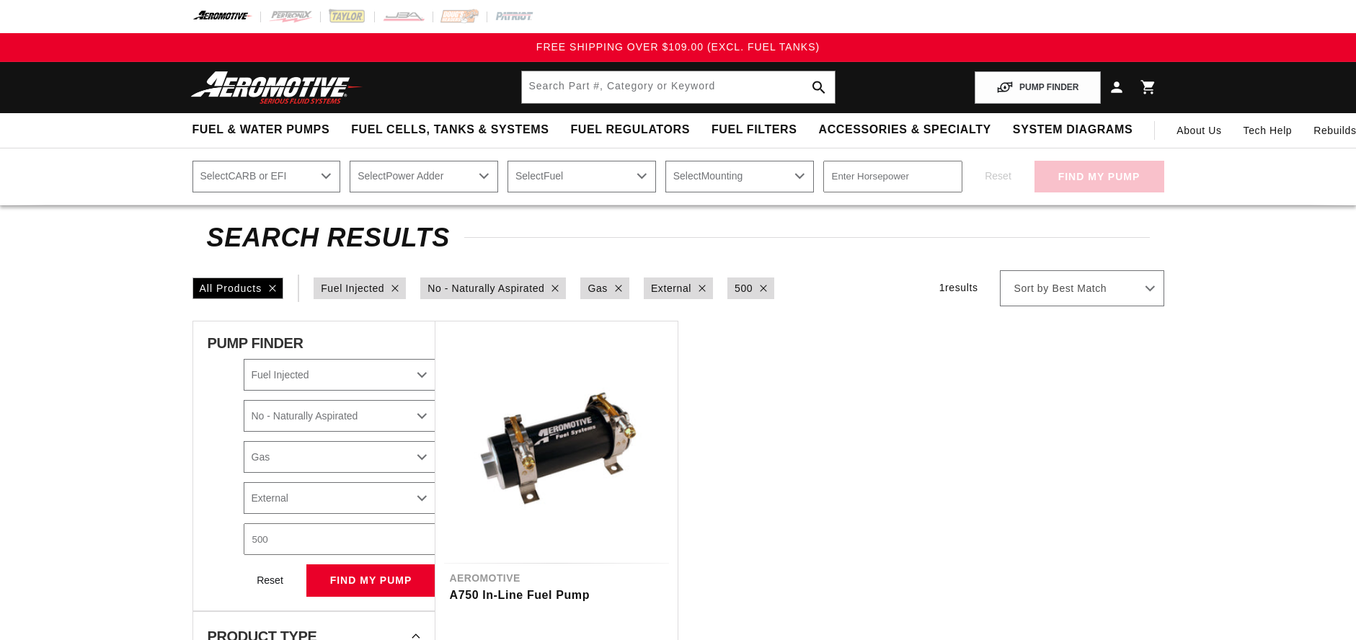
select select "Fuel-Injected"
select select "No-Naturally-Aspirated"
select select "Gas"
select select "External"
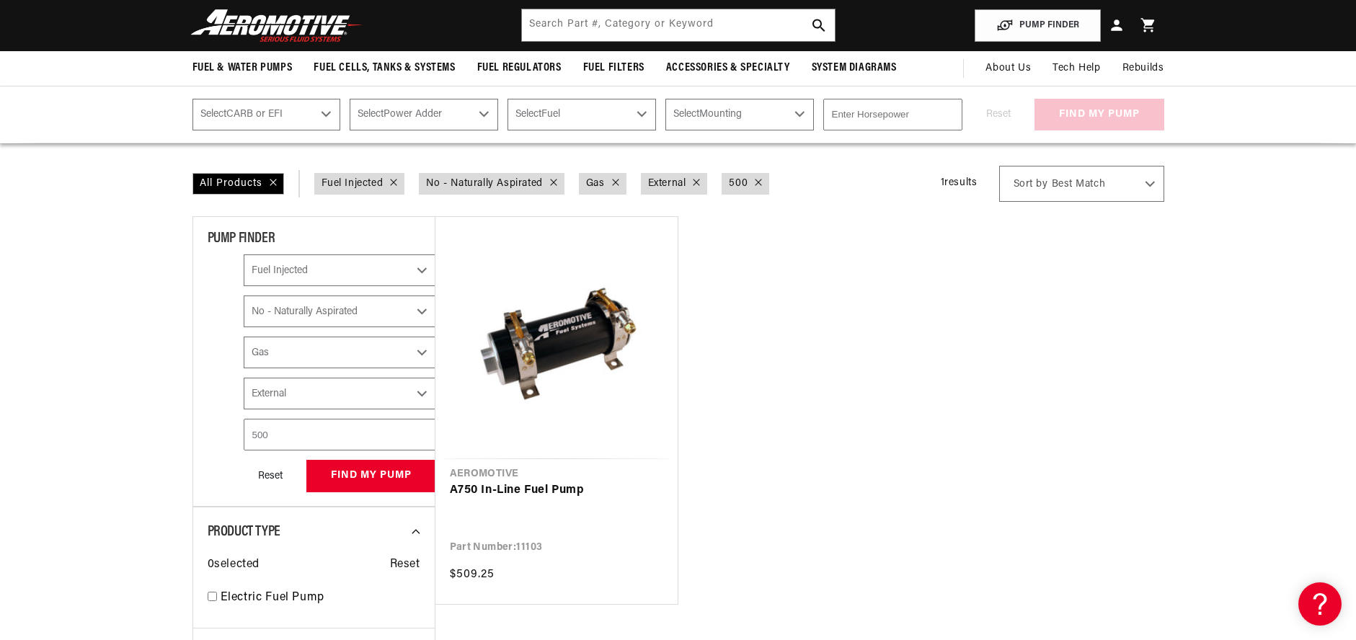
scroll to position [72, 0]
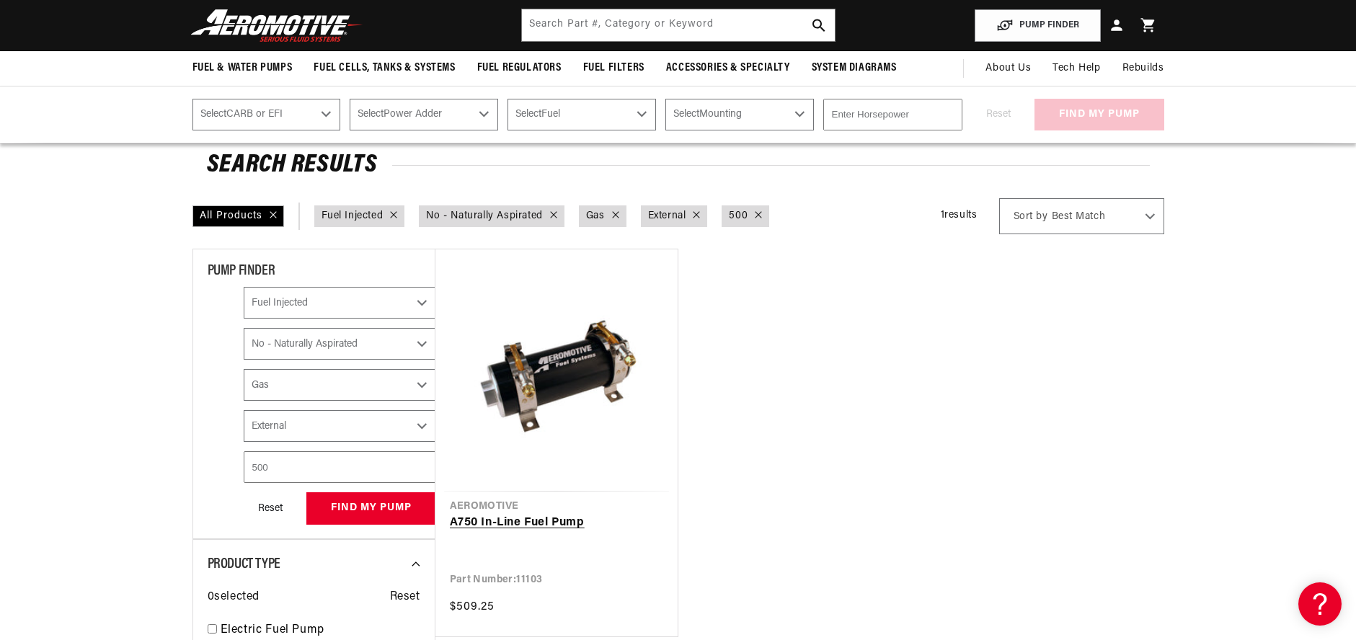
click at [529, 514] on link "A750 In-Line Fuel Pump" at bounding box center [556, 523] width 213 height 19
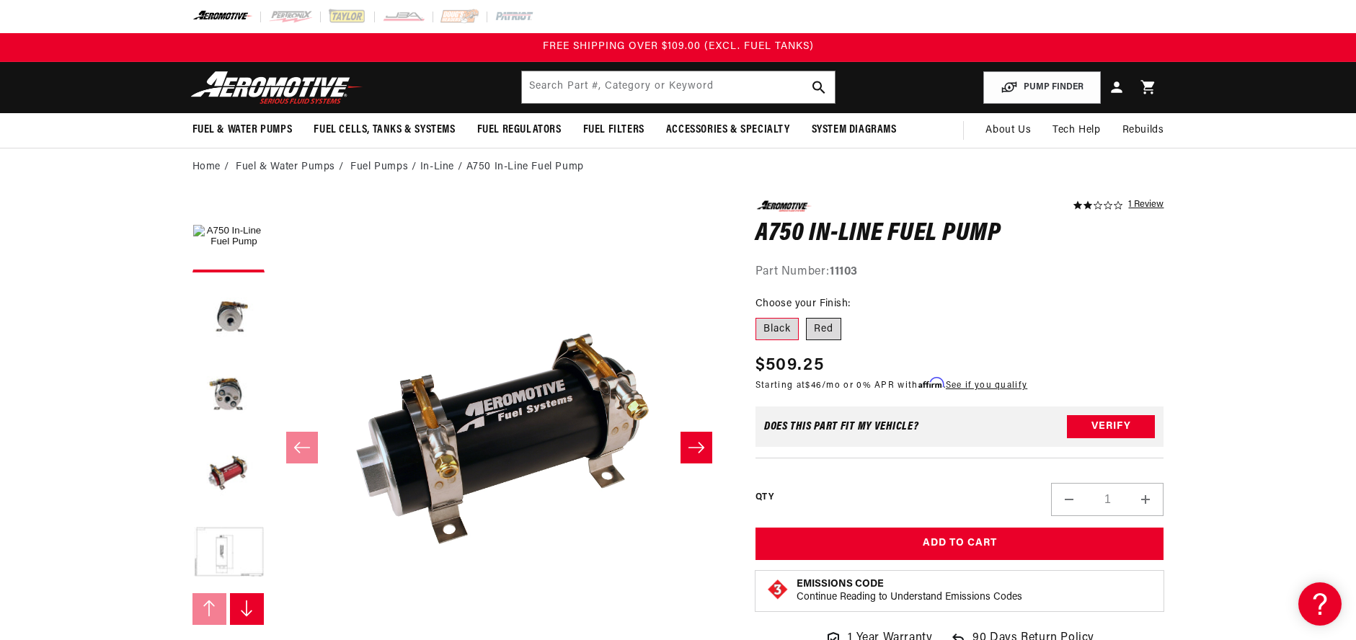
drag, startPoint x: 824, startPoint y: 325, endPoint x: 811, endPoint y: 326, distance: 13.1
click at [825, 326] on label "Red" at bounding box center [823, 329] width 35 height 23
click at [816, 327] on label "Red" at bounding box center [823, 329] width 35 height 23
click at [807, 316] on input "Red" at bounding box center [806, 315] width 1 height 1
radio input "true"
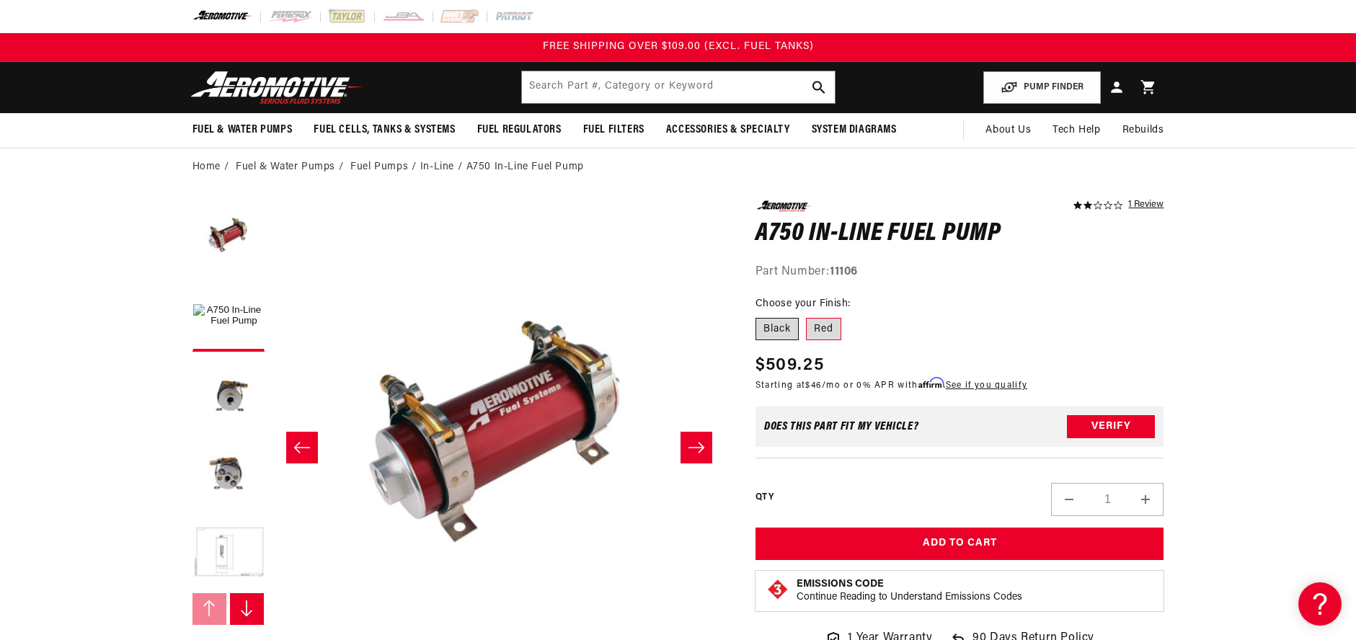
click at [788, 329] on label "Black" at bounding box center [777, 329] width 43 height 23
click at [760, 316] on input "Black" at bounding box center [759, 315] width 1 height 1
radio input "true"
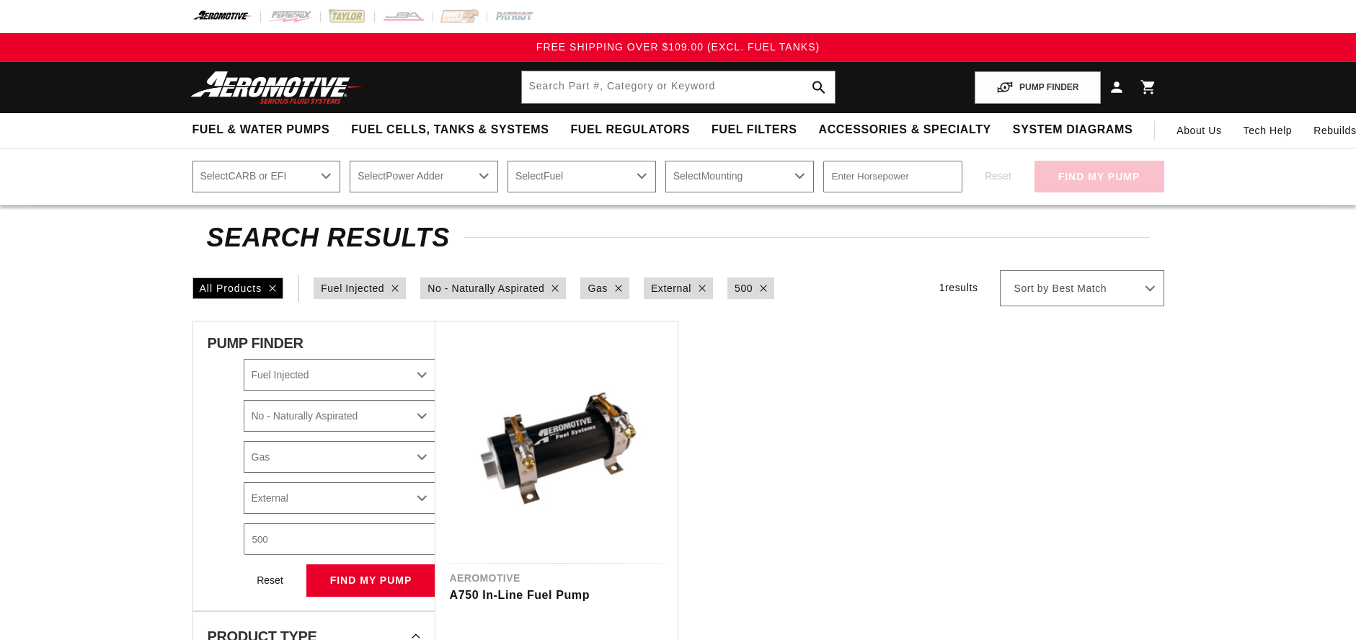
select select "Fuel-Injected"
select select "No-Naturally-Aspirated"
select select "Gas"
select select "External"
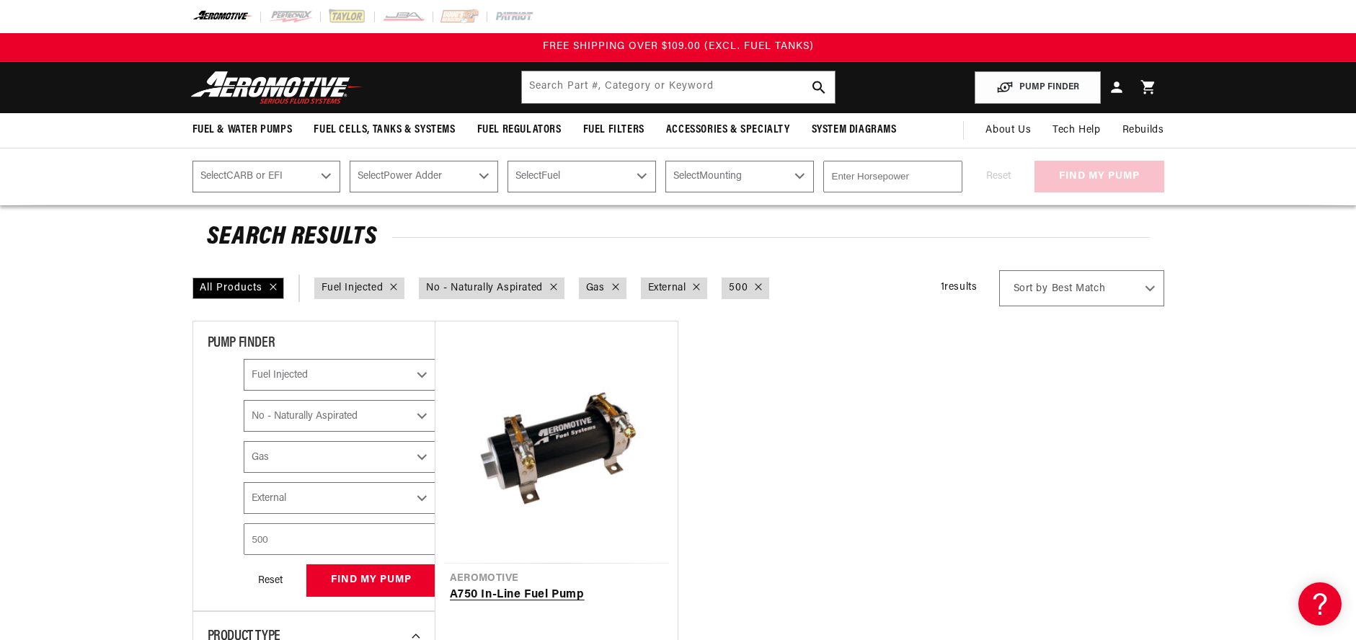
click at [557, 586] on link "A750 In-Line Fuel Pump" at bounding box center [556, 595] width 213 height 19
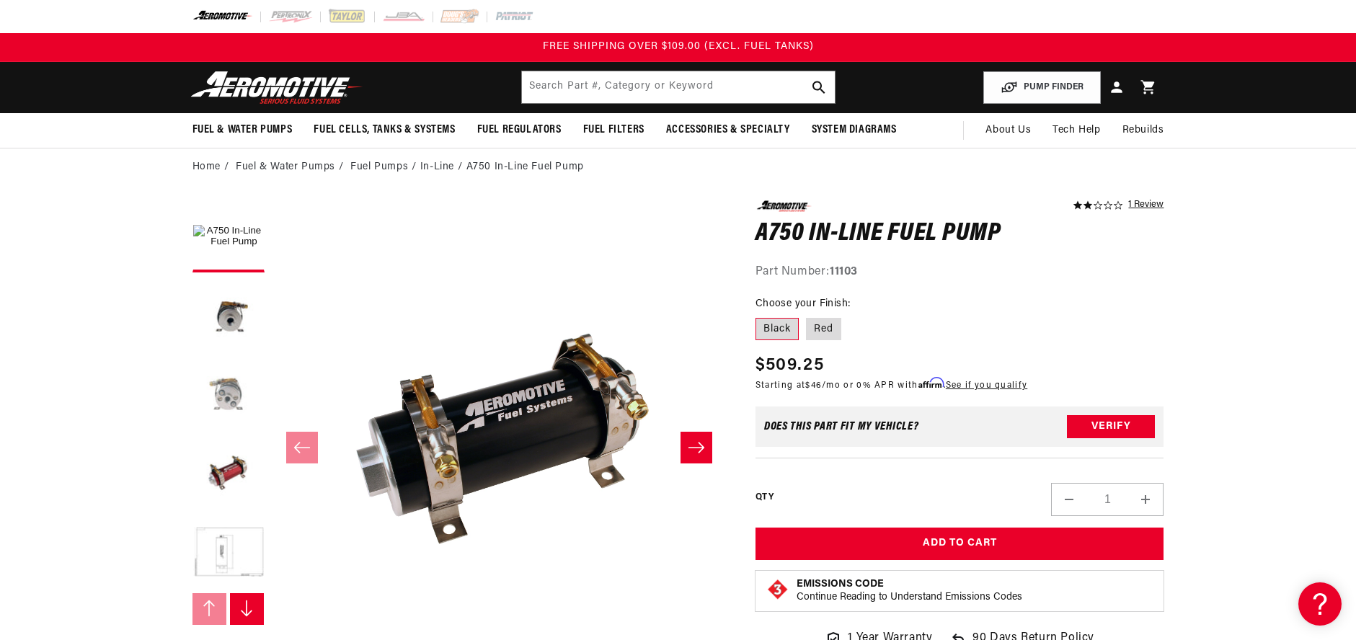
click at [231, 393] on button "Load image 3 in gallery view" at bounding box center [229, 395] width 72 height 72
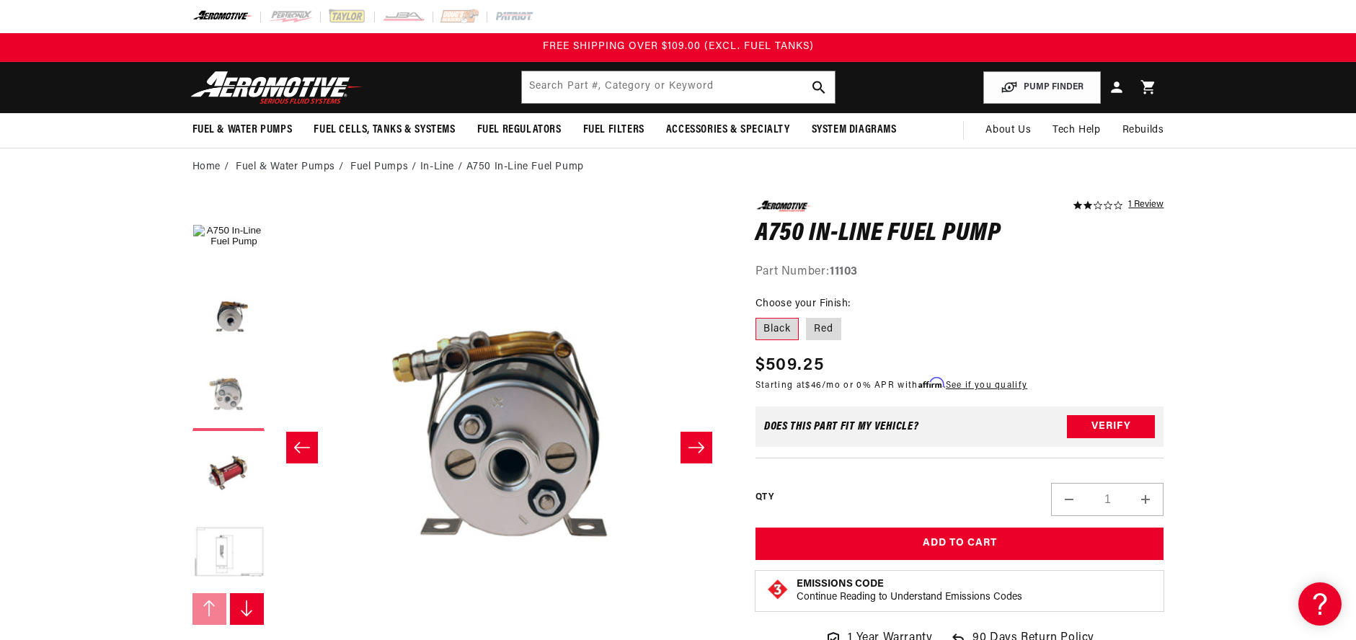
scroll to position [0, 911]
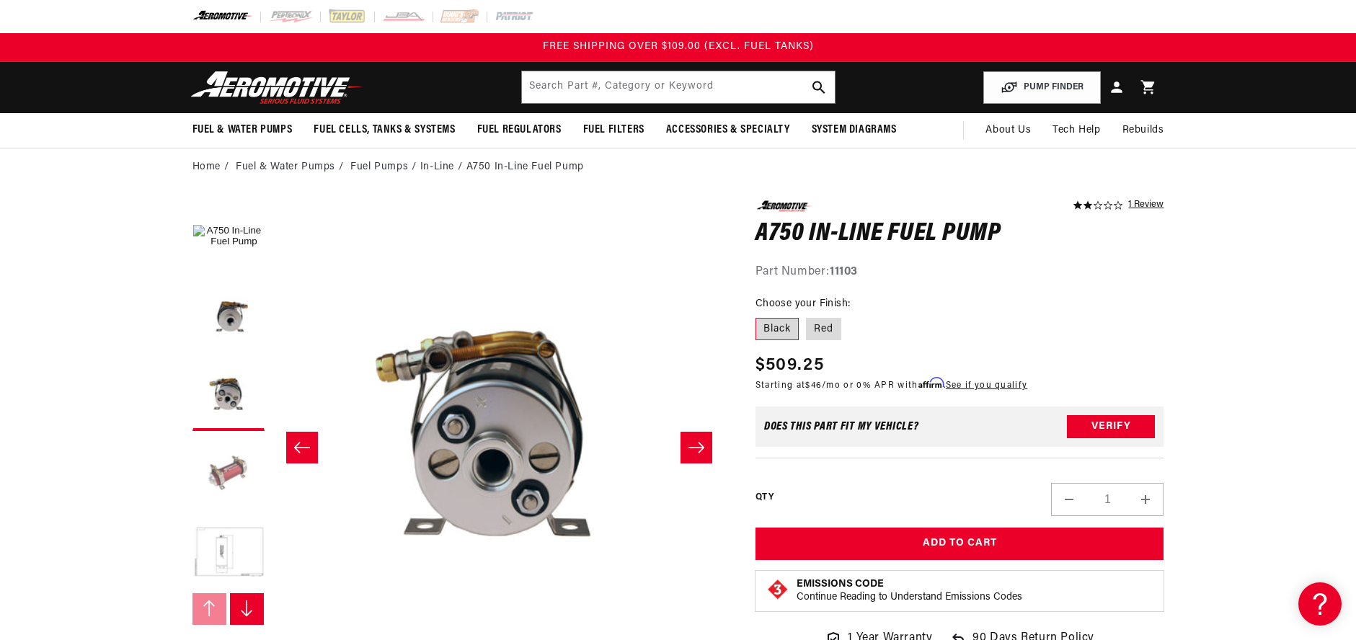
click at [219, 464] on button "Load image 4 in gallery view" at bounding box center [229, 474] width 72 height 72
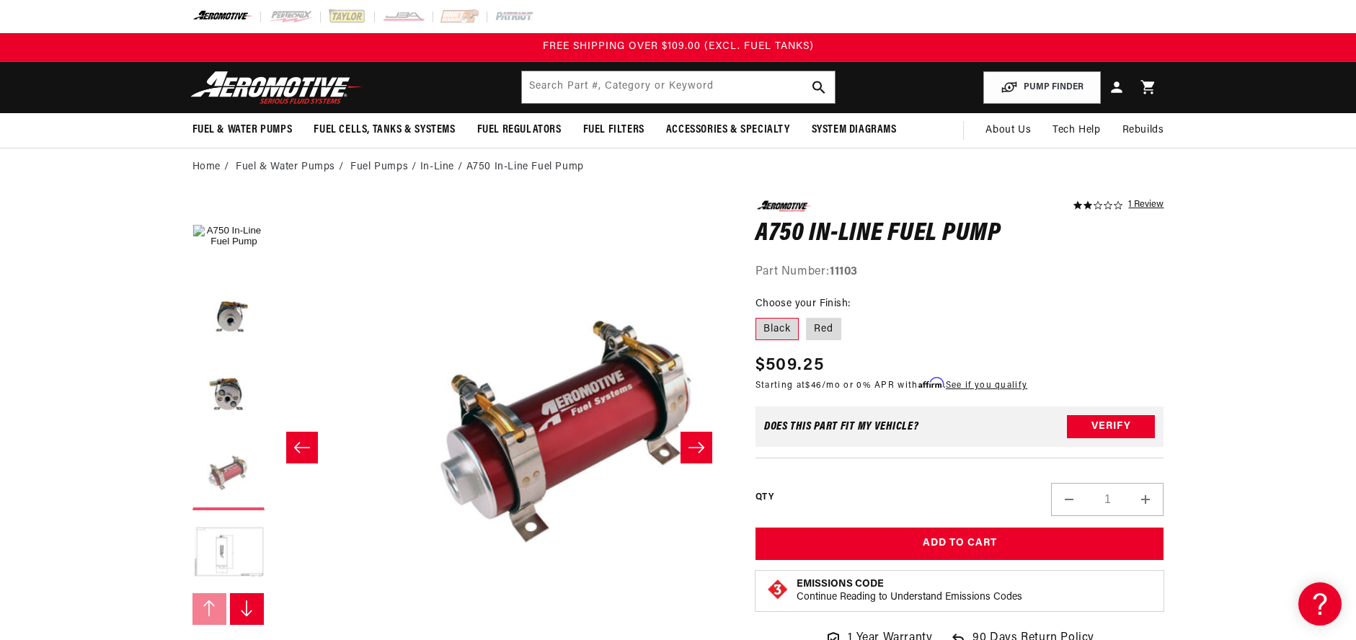
scroll to position [0, 1366]
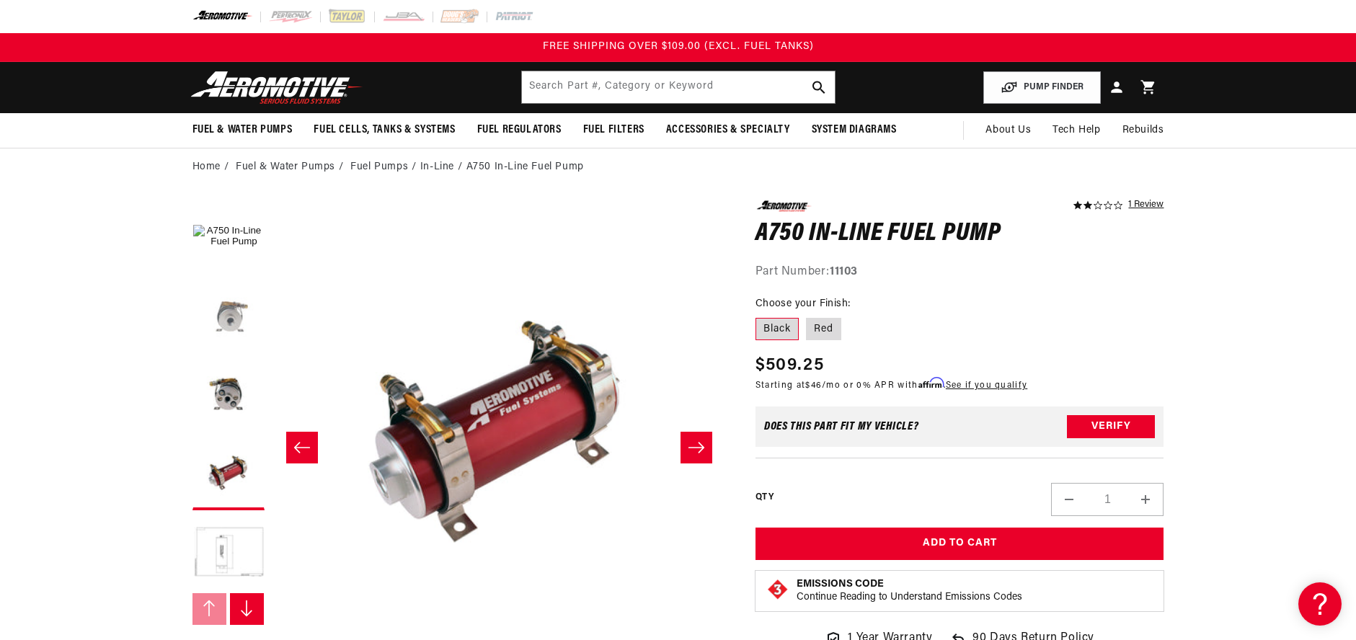
click at [226, 313] on button "Load image 2 in gallery view" at bounding box center [229, 316] width 72 height 72
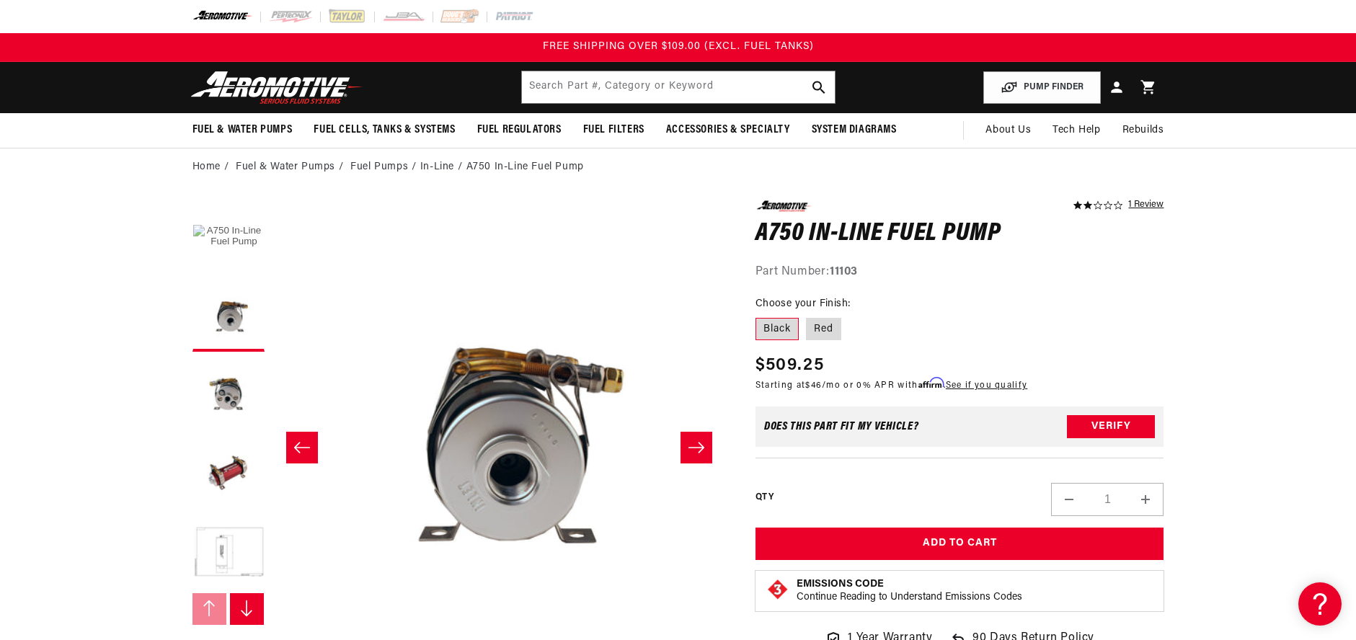
click at [226, 215] on button "Load image 1 in gallery view" at bounding box center [229, 236] width 72 height 72
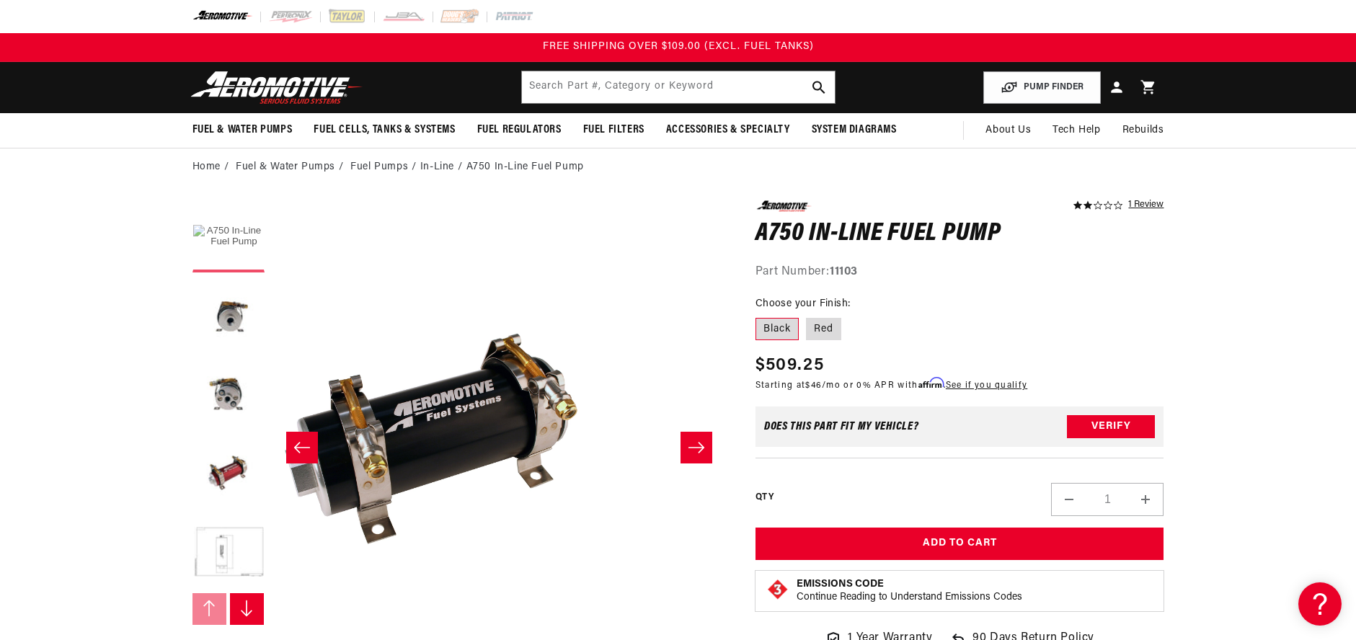
scroll to position [0, 0]
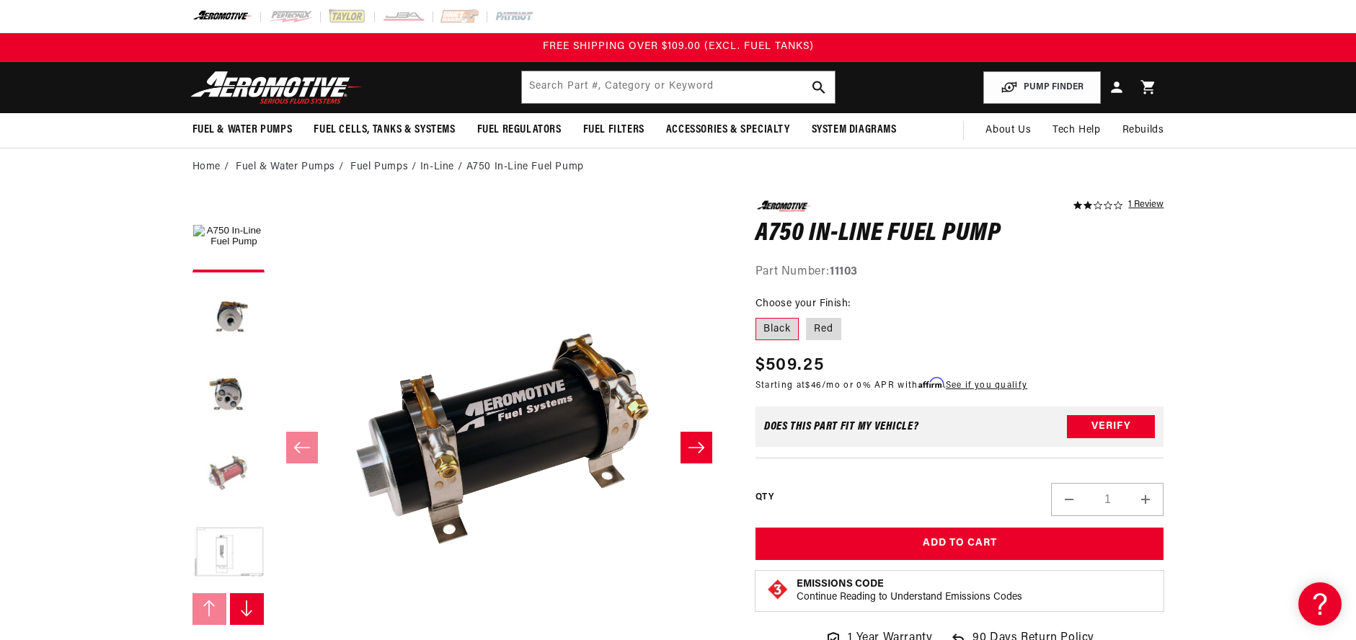
click at [225, 469] on button "Load image 4 in gallery view" at bounding box center [229, 474] width 72 height 72
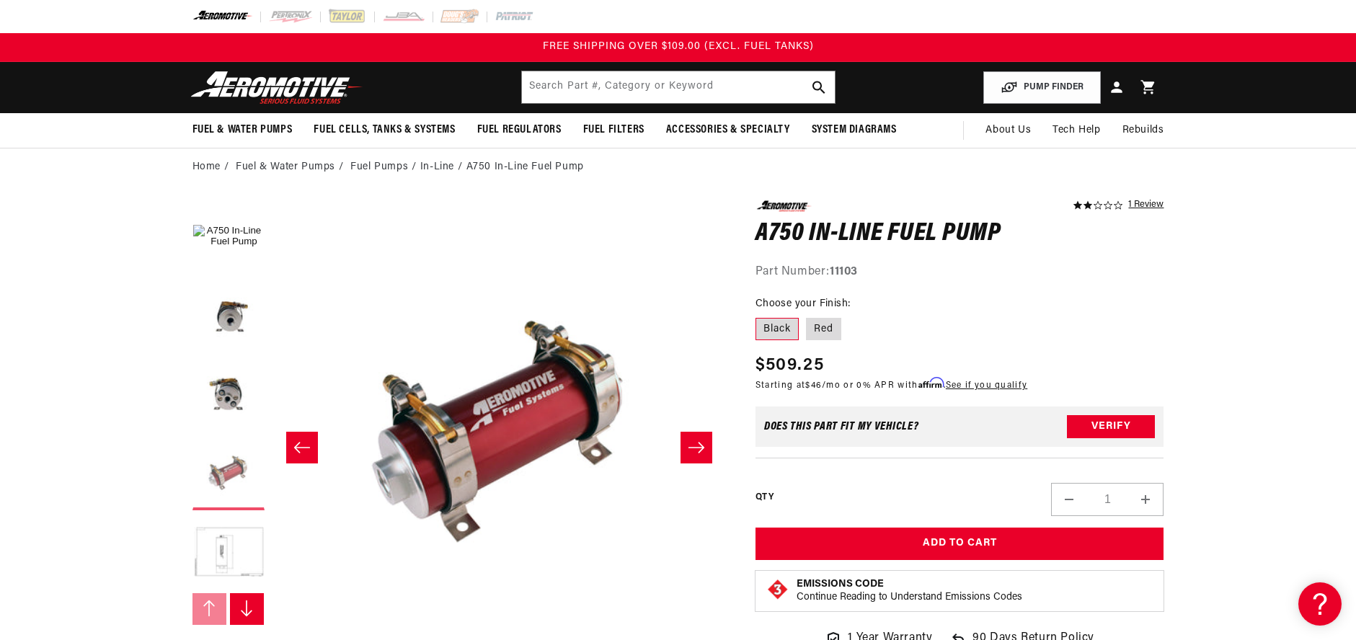
scroll to position [0, 1366]
